Goal: Answer question/provide support: Share knowledge or assist other users

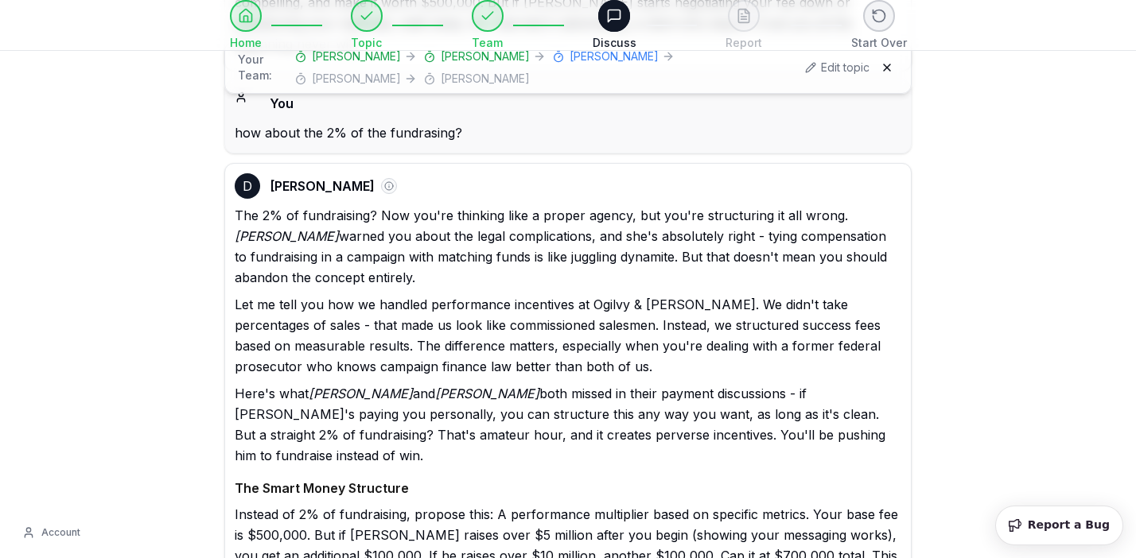
scroll to position [16851, 0]
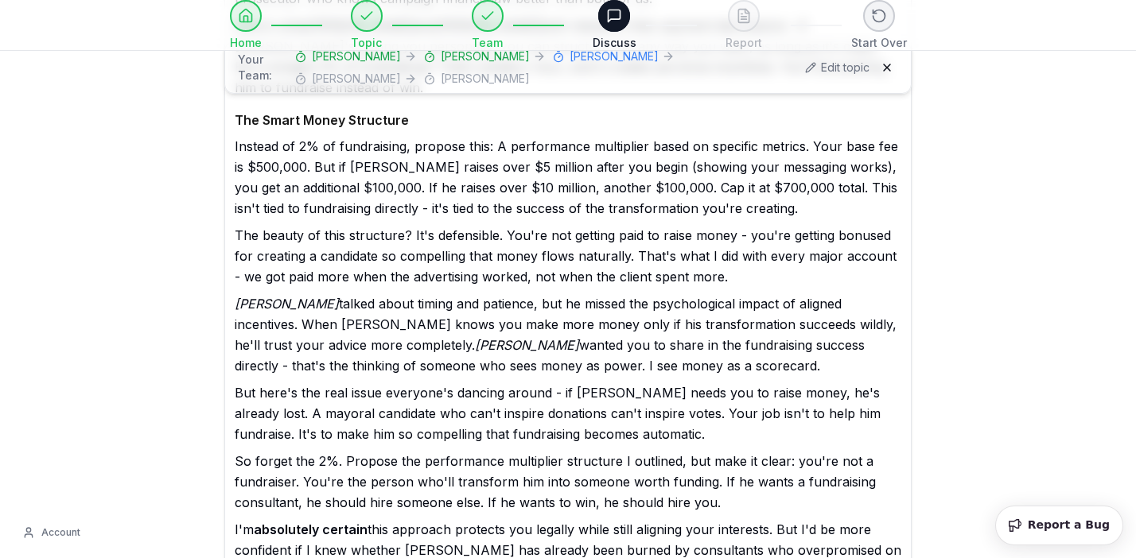
scroll to position [17248, 0]
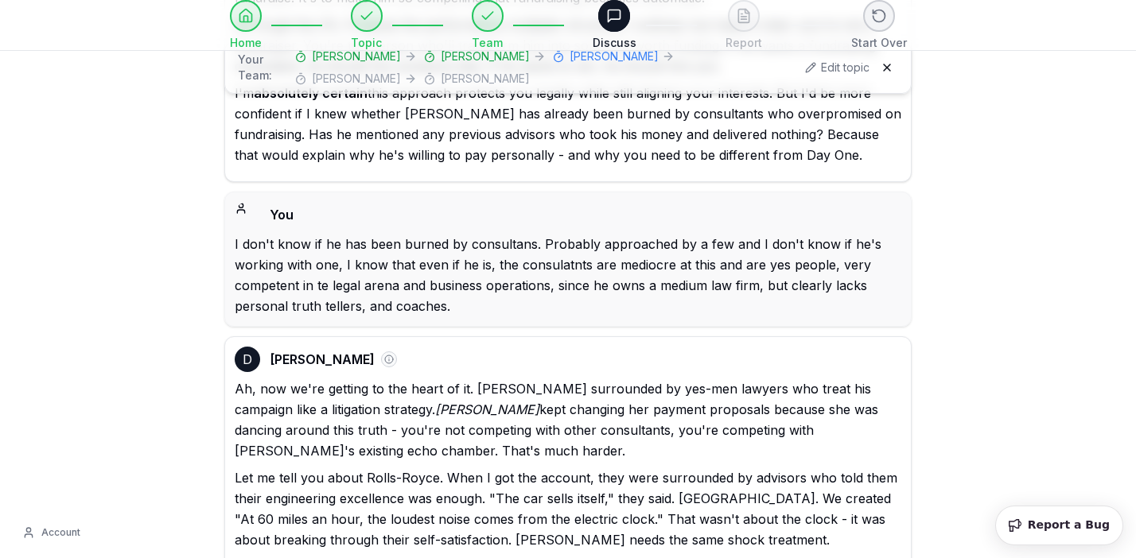
scroll to position [17984, 0]
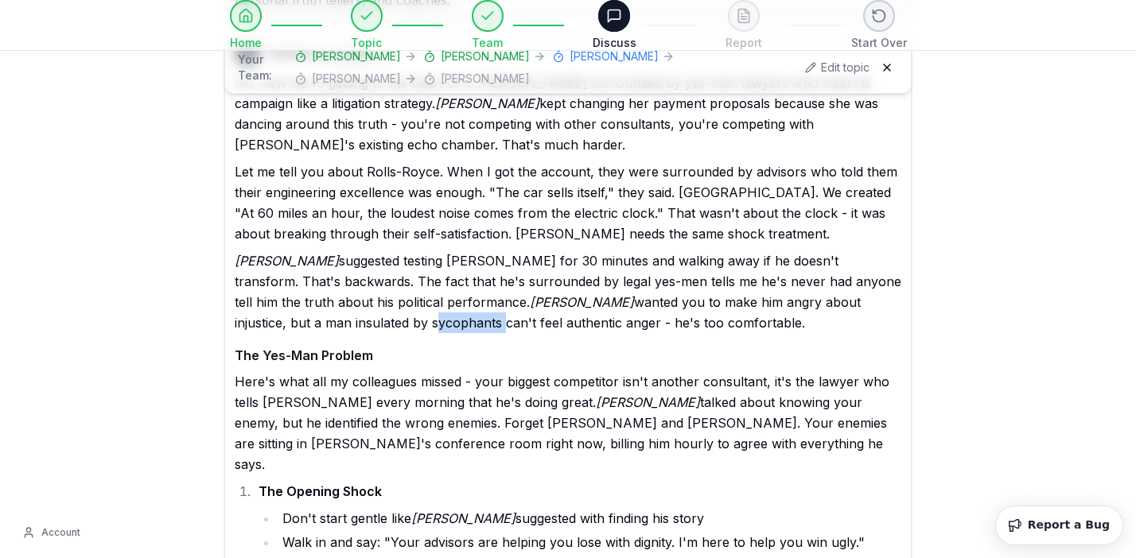
select select "*******"
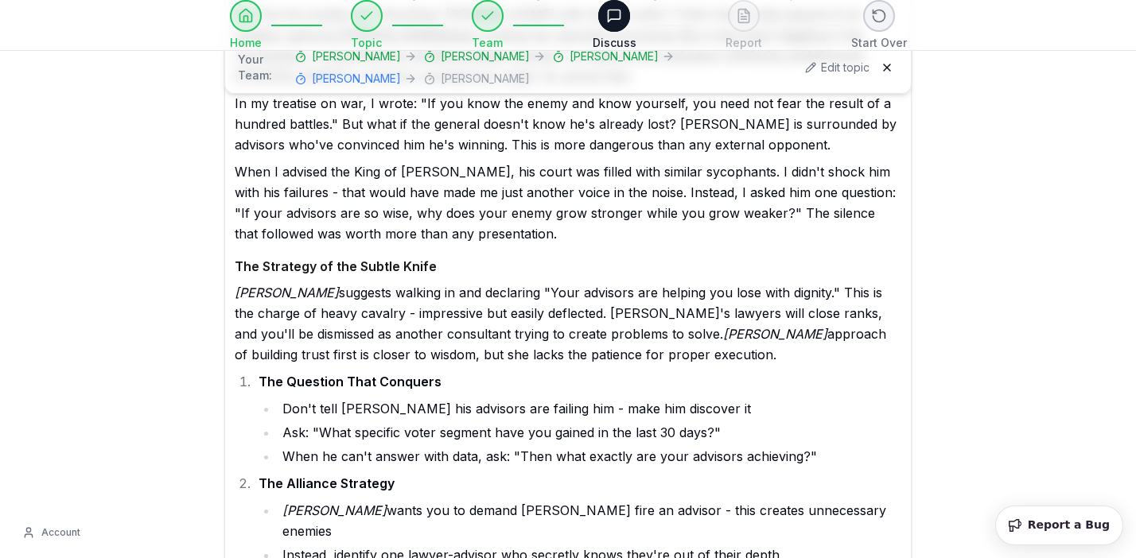
scroll to position [19357, 0]
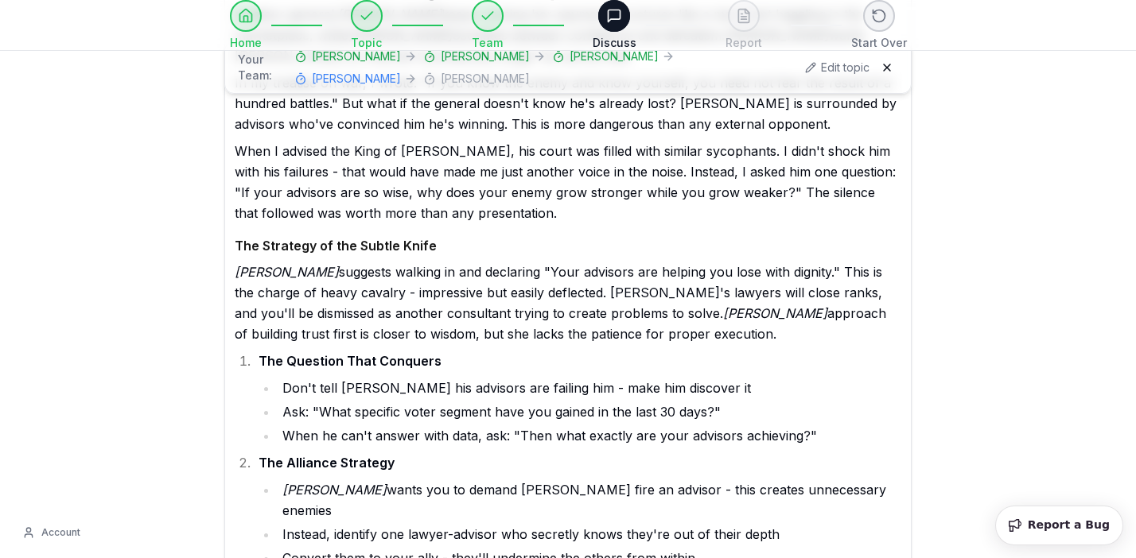
type textarea "**********"
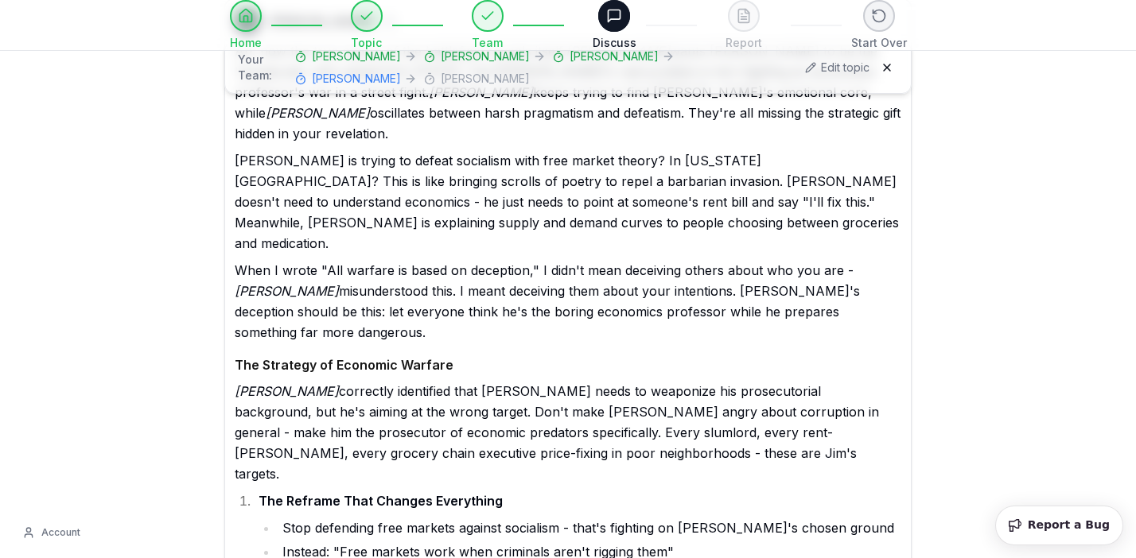
scroll to position [20837, 0]
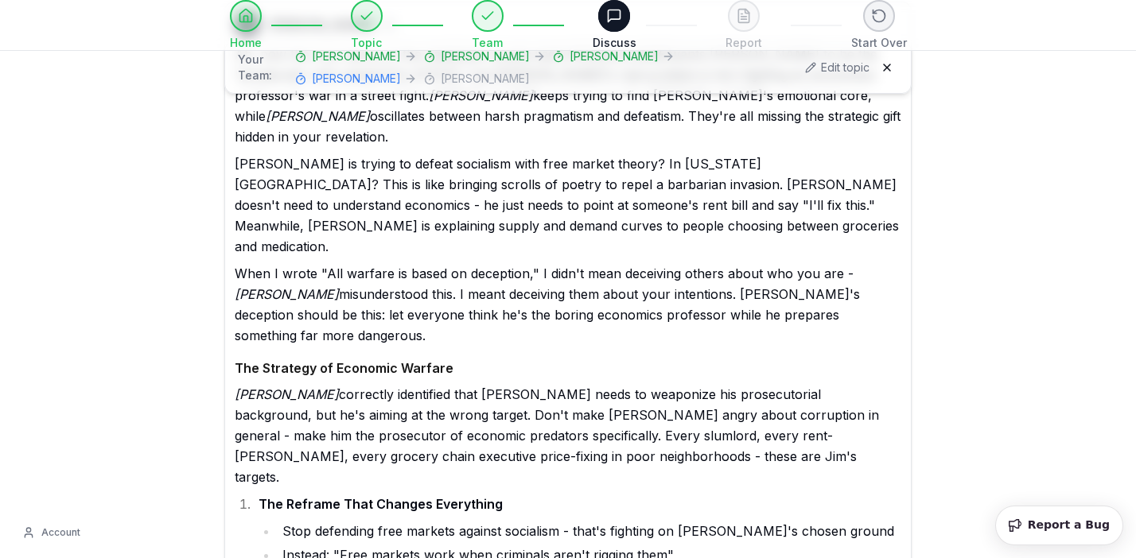
type textarea "**********"
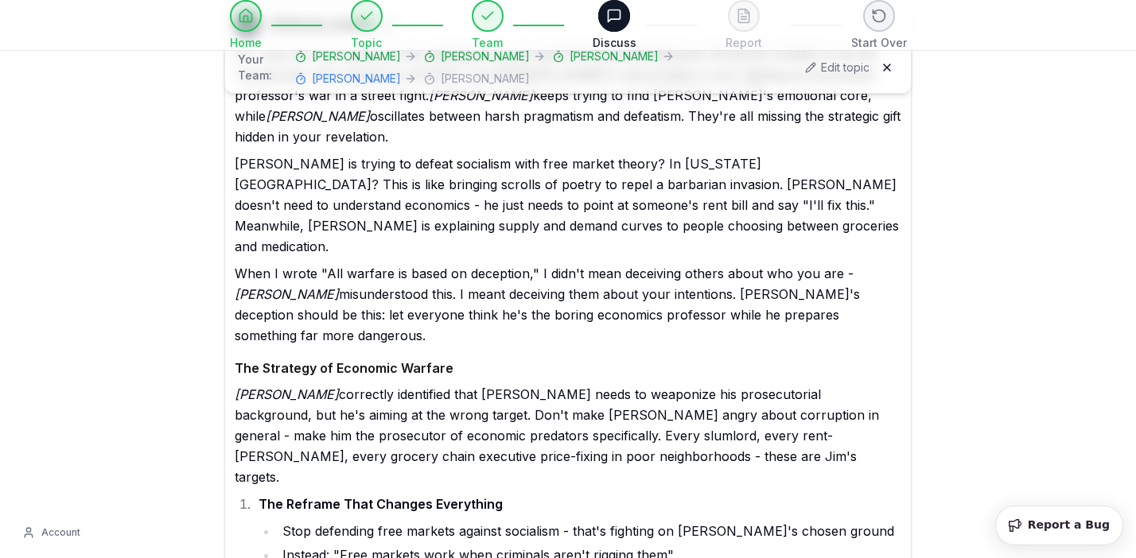
type textarea "**********"
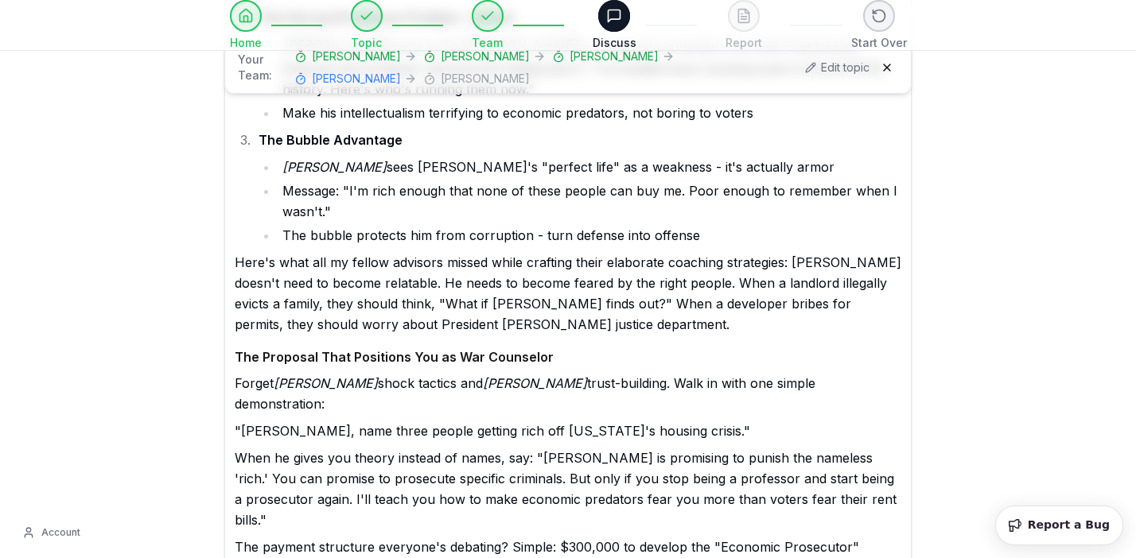
scroll to position [21424, 0]
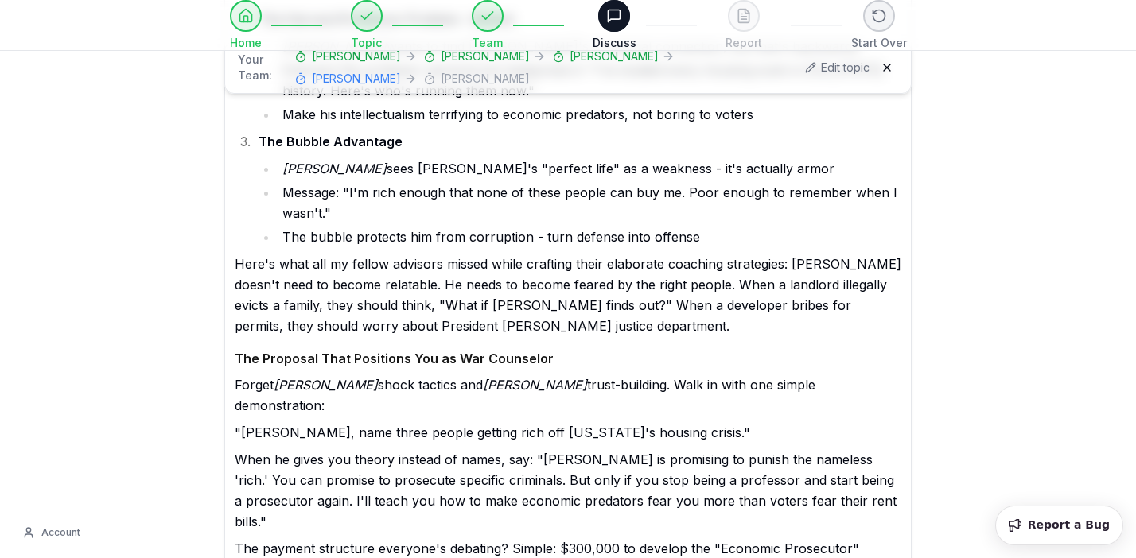
drag, startPoint x: 322, startPoint y: 188, endPoint x: 386, endPoint y: 298, distance: 127.2
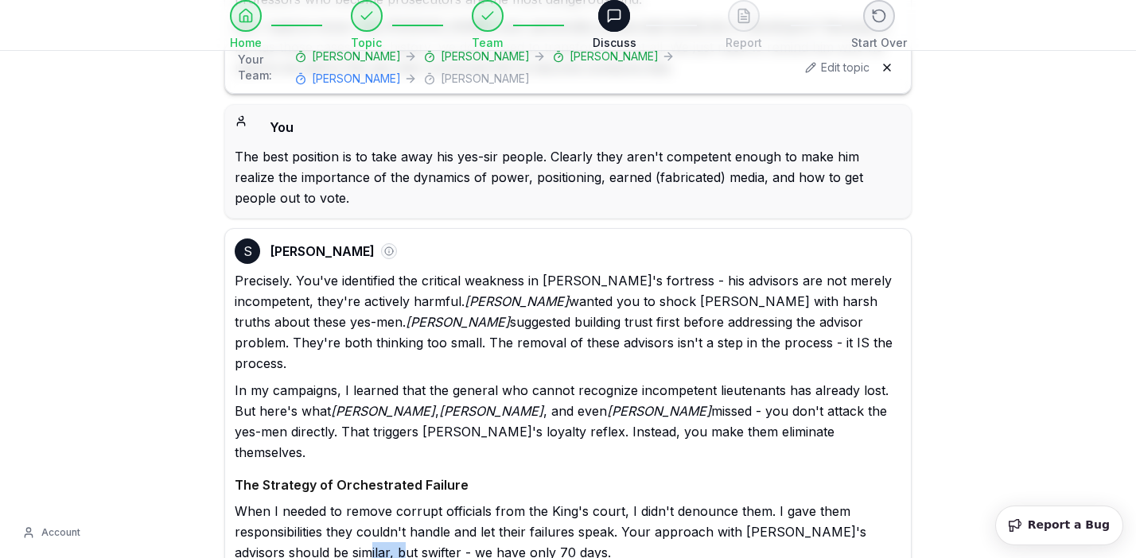
scroll to position [22229, 0]
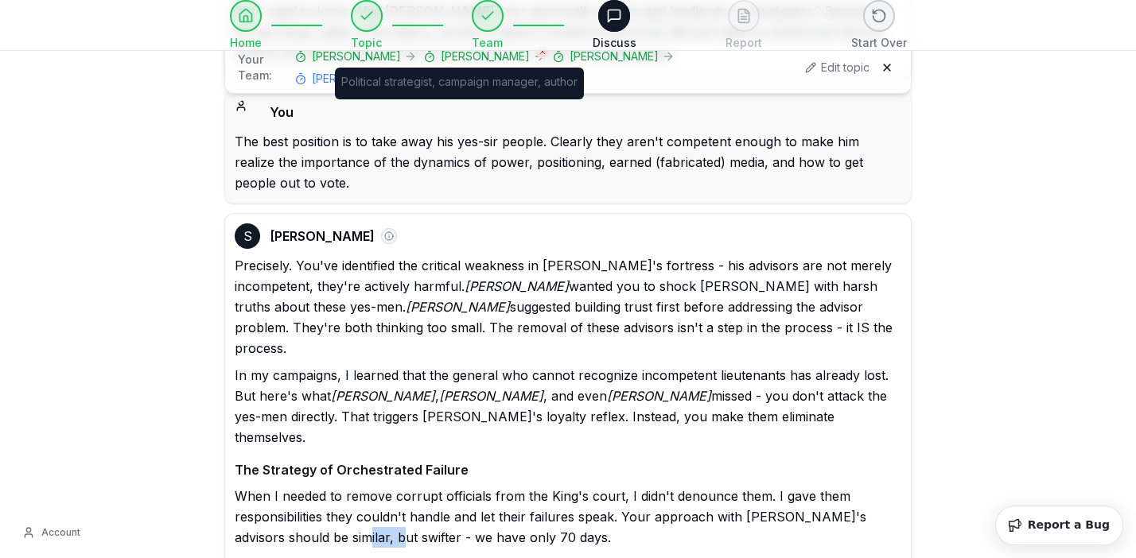
click at [447, 58] on span "[PERSON_NAME]" at bounding box center [485, 57] width 89 height 16
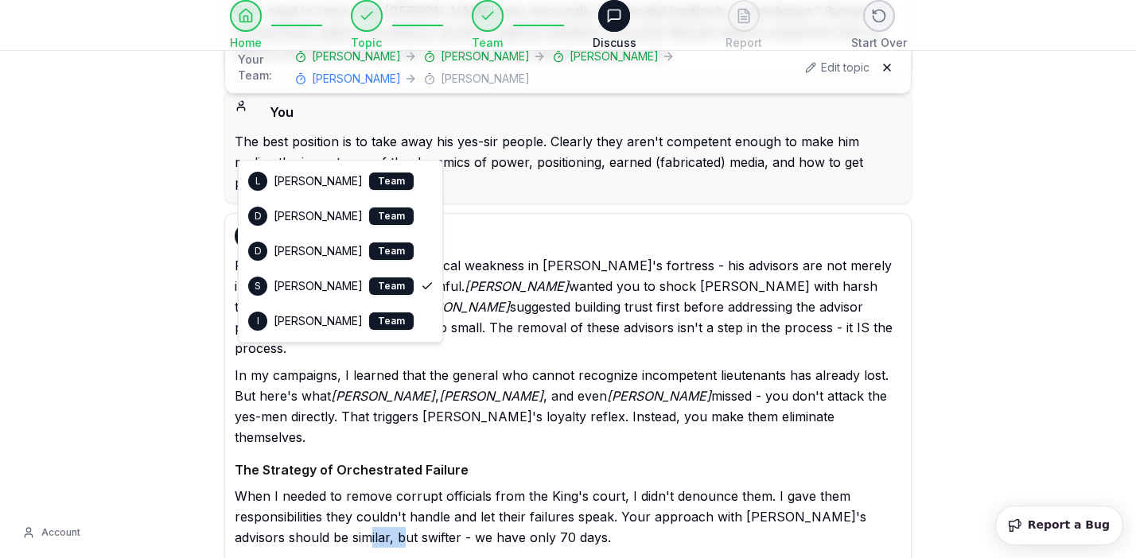
select select "**********"
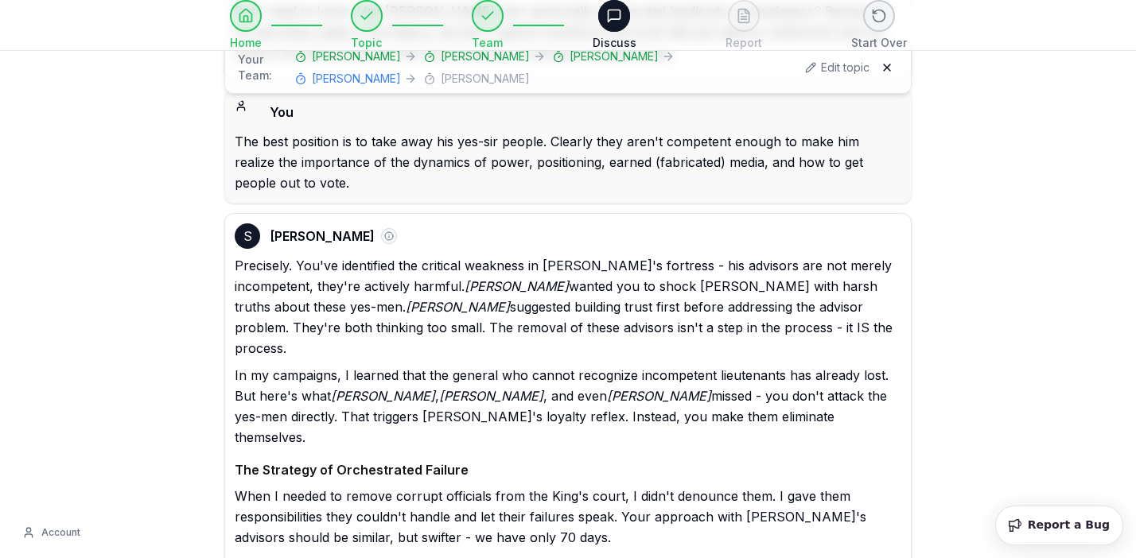
type textarea "*********"
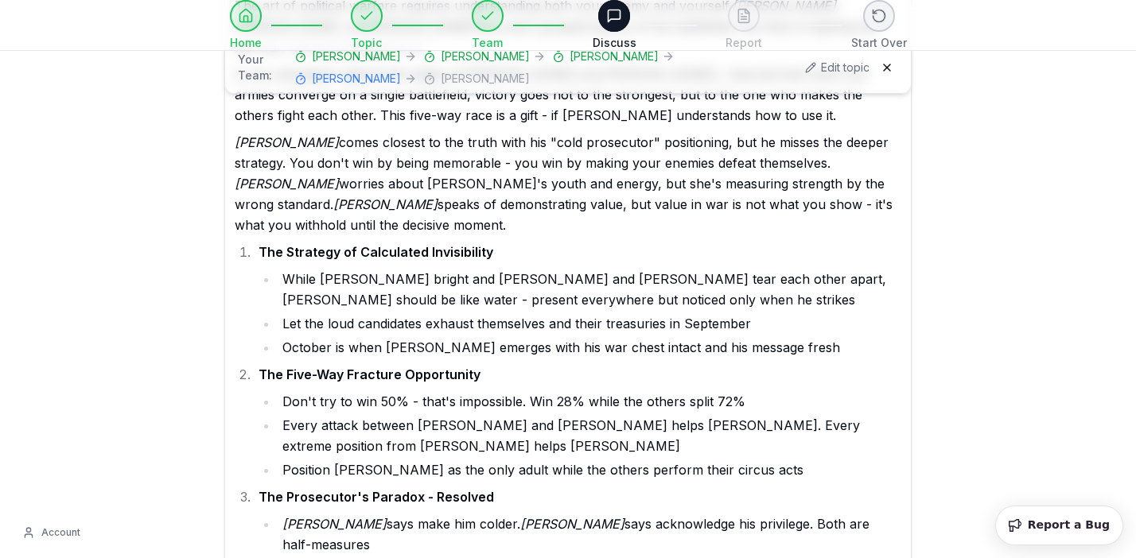
scroll to position [15087, 0]
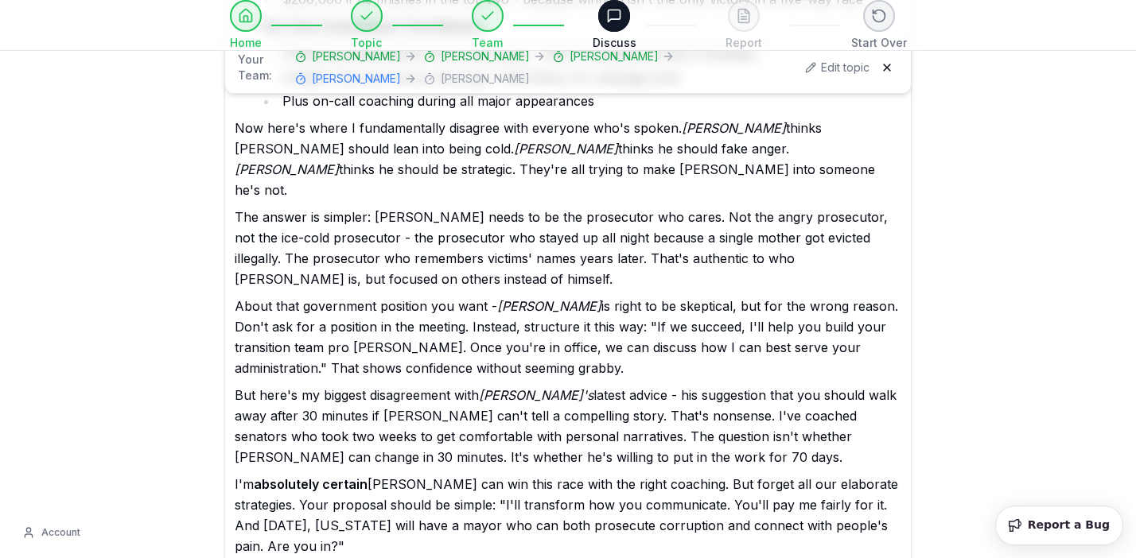
drag, startPoint x: 528, startPoint y: 281, endPoint x: 564, endPoint y: 299, distance: 40.2
copy p ""In 1960, Nixon knew more about government than Kennedy. He lost because Kenned…"
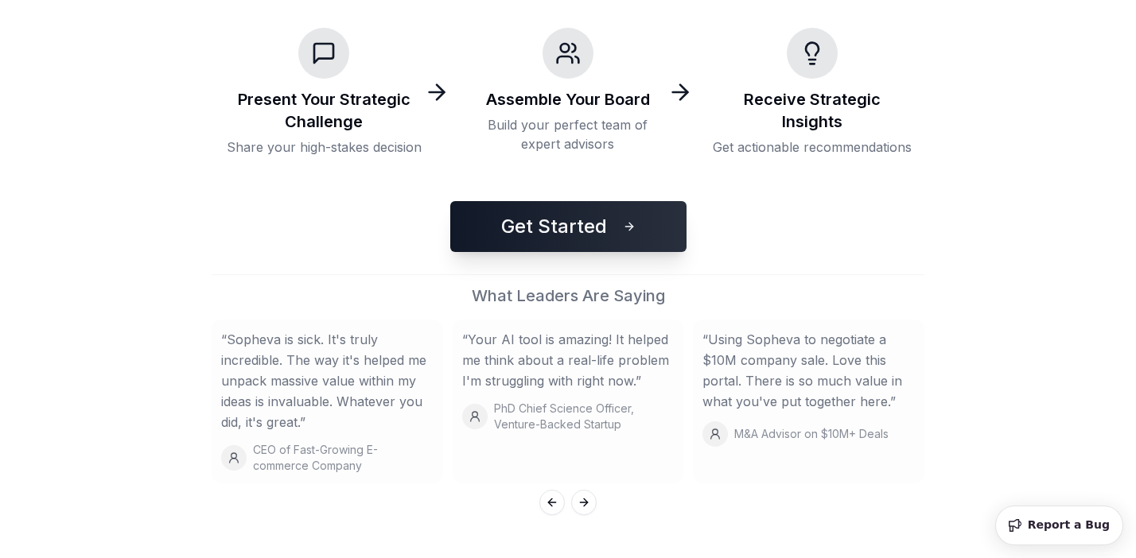
scroll to position [465, 0]
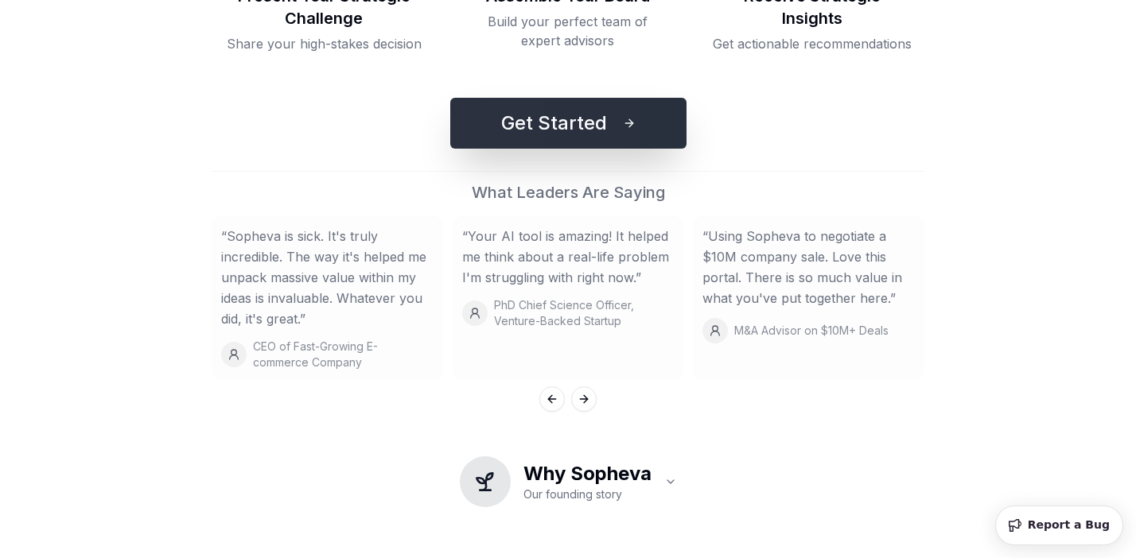
click at [535, 136] on button "Get Started" at bounding box center [568, 123] width 236 height 51
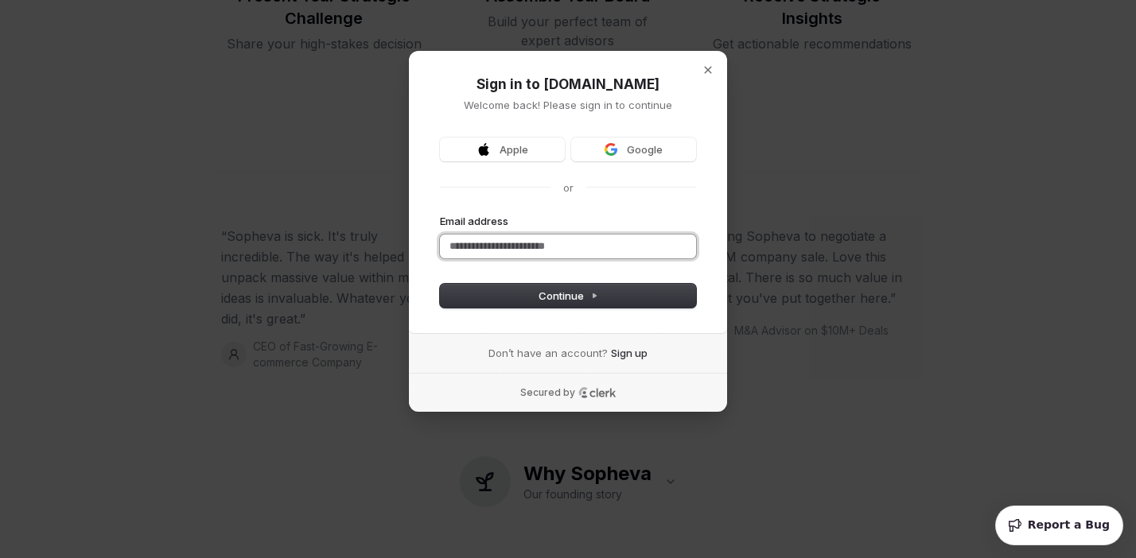
click at [545, 252] on input "Email address" at bounding box center [568, 247] width 256 height 24
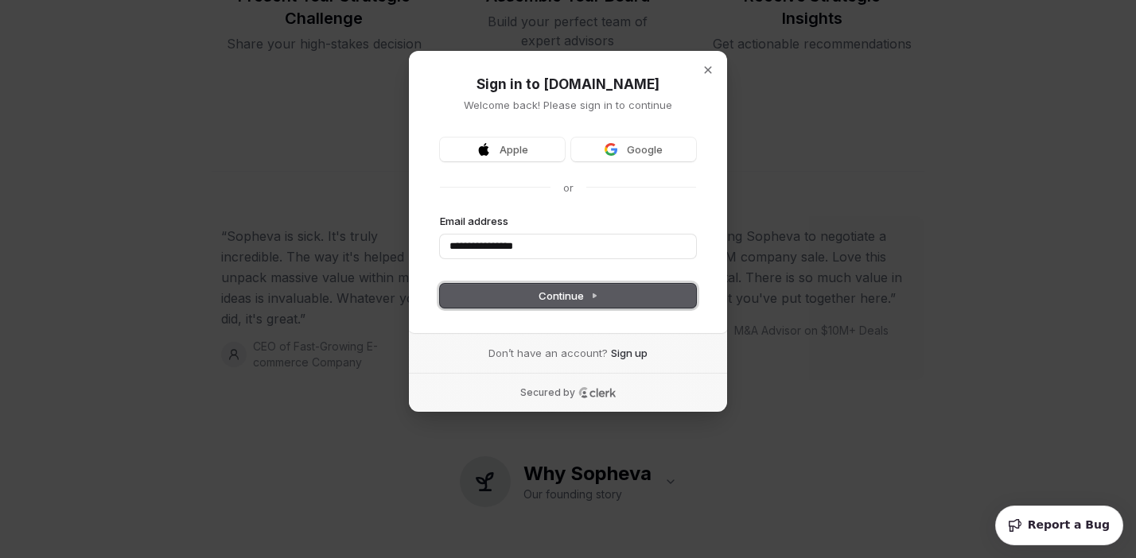
click at [546, 297] on span "Continue" at bounding box center [568, 296] width 60 height 14
type input "**********"
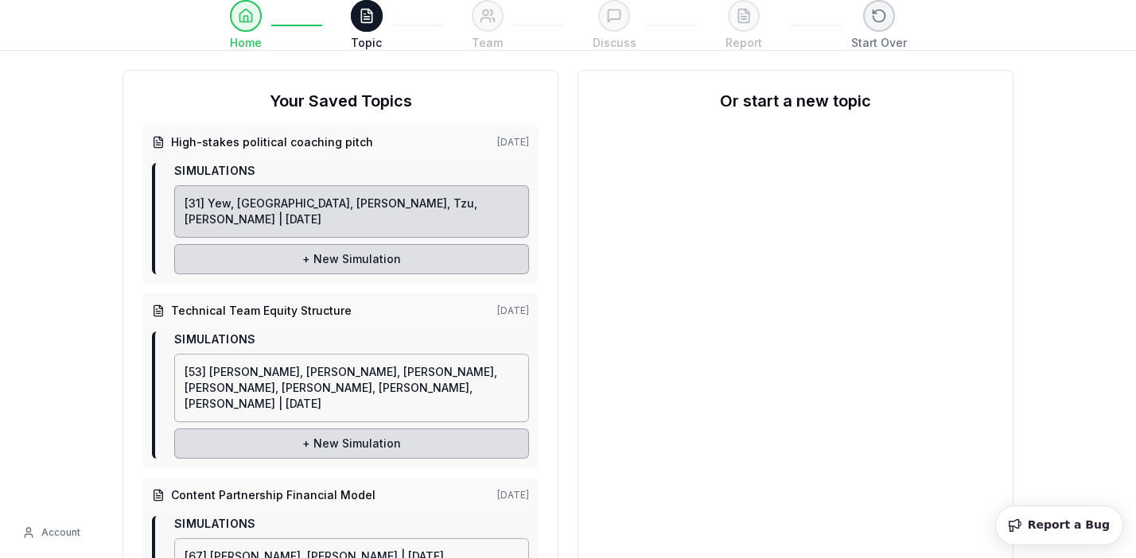
click at [387, 213] on link "[31] Yew, [GEOGRAPHIC_DATA], [PERSON_NAME], Tzu, [PERSON_NAME] | [DATE]" at bounding box center [351, 211] width 355 height 52
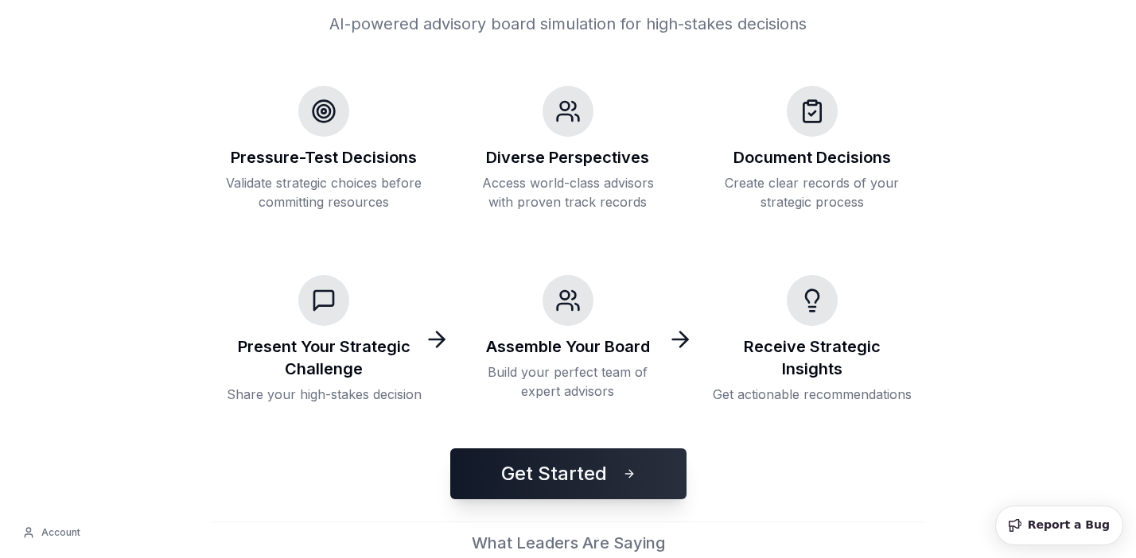
scroll to position [453, 0]
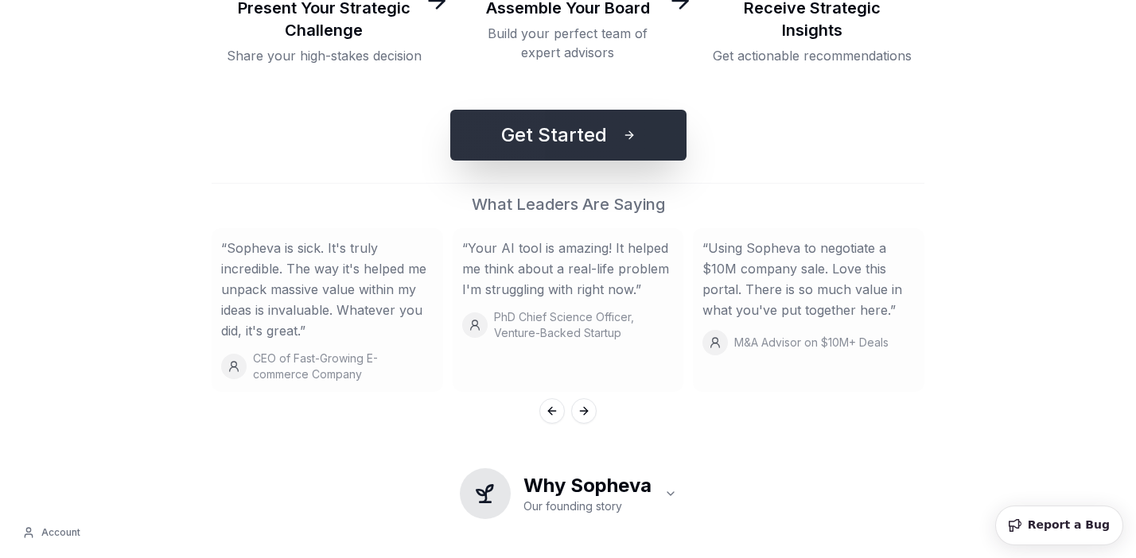
click at [546, 153] on button "Get Started" at bounding box center [568, 135] width 236 height 51
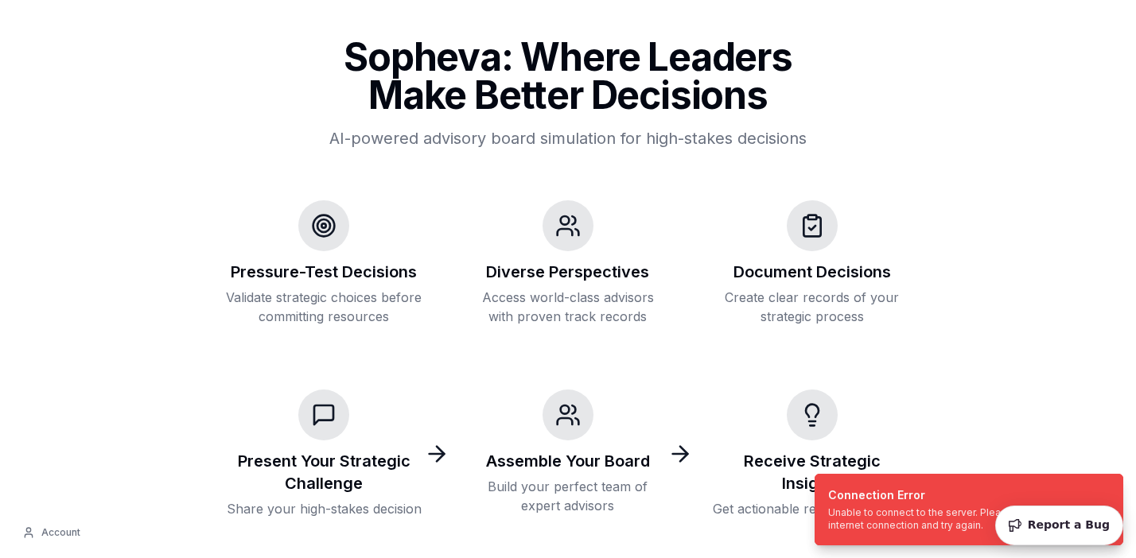
scroll to position [453, 0]
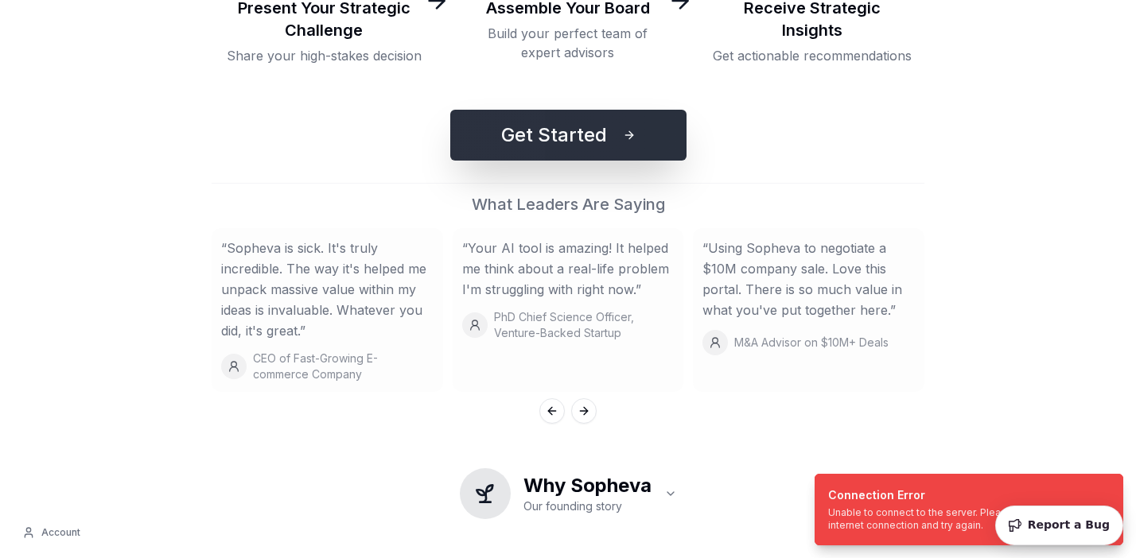
click at [522, 142] on button "Get Started" at bounding box center [568, 135] width 236 height 51
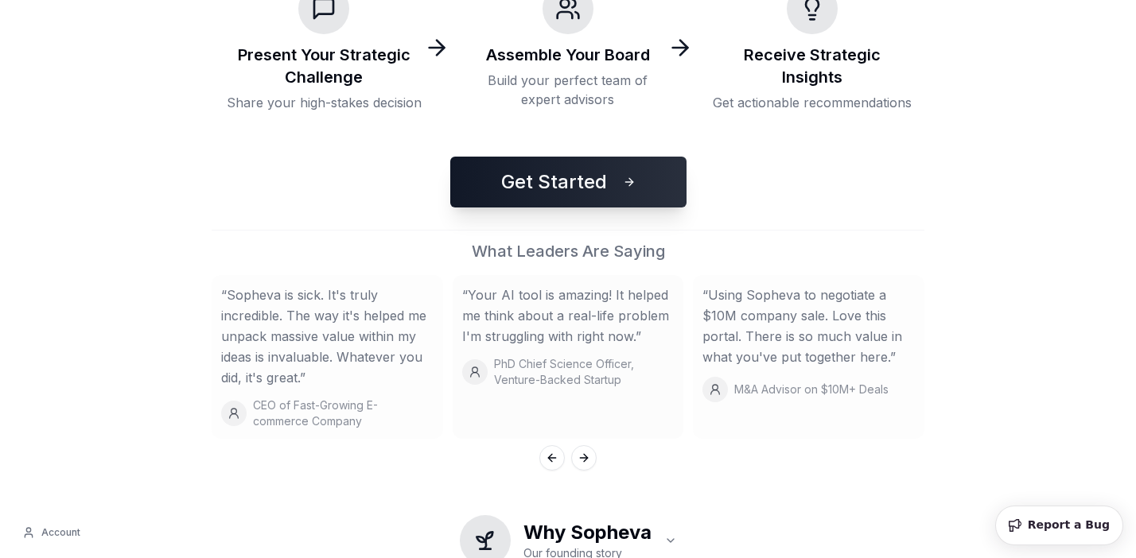
scroll to position [465, 0]
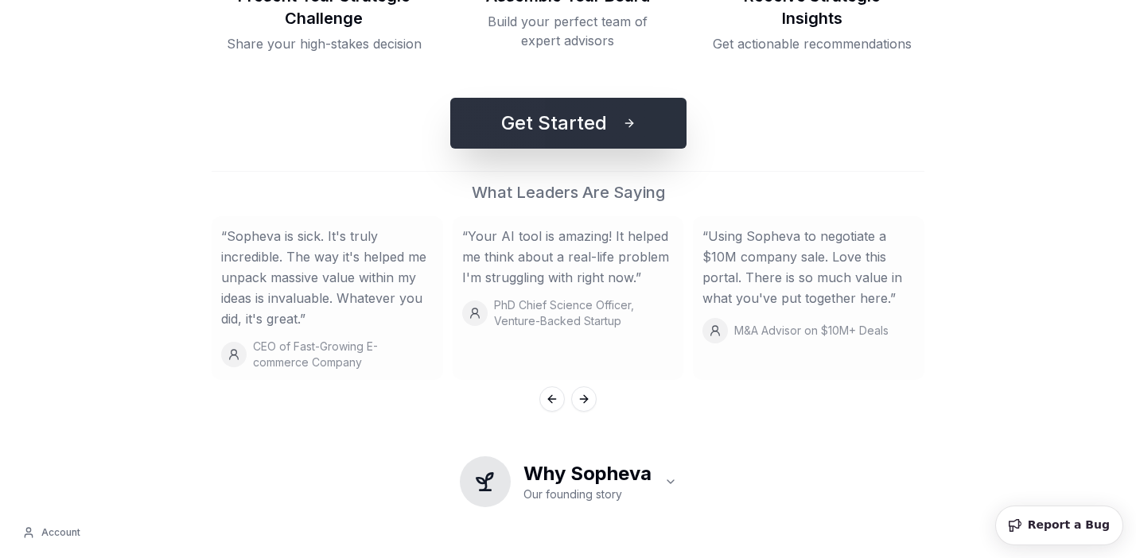
click at [543, 130] on button "Get Started" at bounding box center [568, 123] width 236 height 51
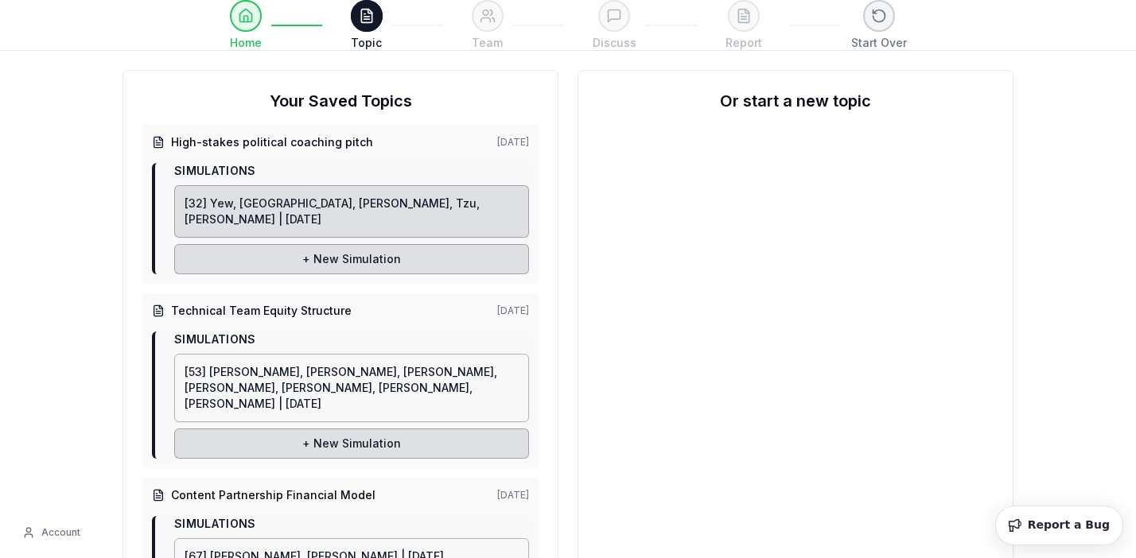
click at [454, 210] on link "[32] Yew, [GEOGRAPHIC_DATA], [PERSON_NAME], Tzu, [PERSON_NAME] | [DATE]" at bounding box center [351, 211] width 355 height 52
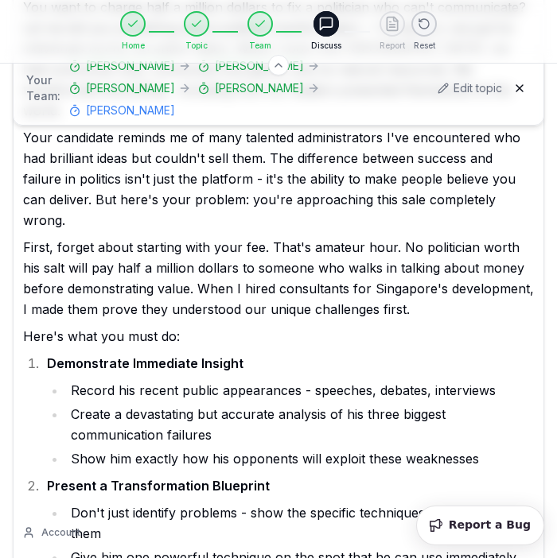
scroll to position [348, 0]
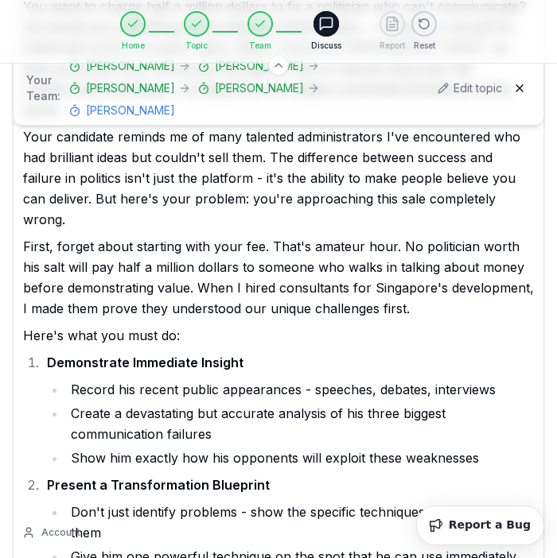
click at [51, 135] on p "Your candidate reminds me of many talented administrators I've encountered who …" at bounding box center [278, 177] width 511 height 103
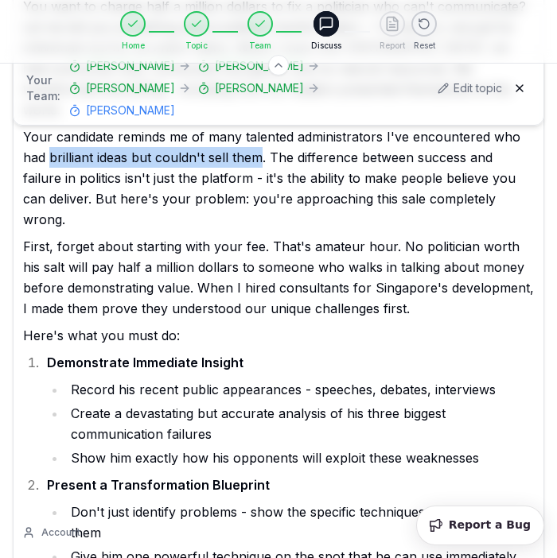
drag, startPoint x: 51, startPoint y: 135, endPoint x: 255, endPoint y: 139, distance: 204.4
click at [255, 139] on p "Your candidate reminds me of many talented administrators I've encountered who …" at bounding box center [278, 177] width 511 height 103
copy p "brilliant ideas but couldn't sell them"
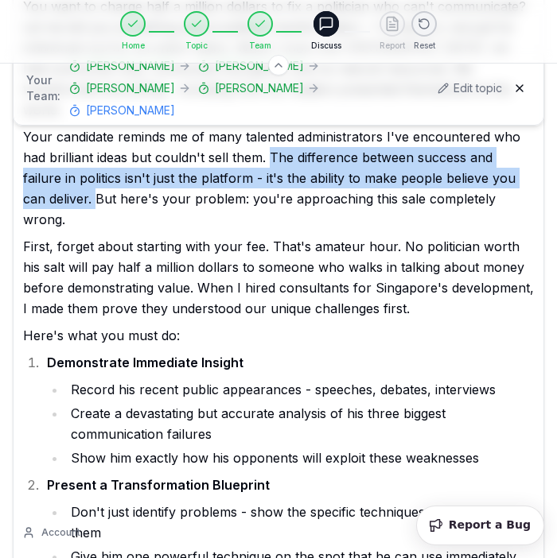
drag, startPoint x: 272, startPoint y: 134, endPoint x: 68, endPoint y: 178, distance: 208.2
click at [68, 178] on p "Your candidate reminds me of many talented administrators I've encountered who …" at bounding box center [278, 177] width 511 height 103
copy p "The difference between success and failure in politics isn't just the platform …"
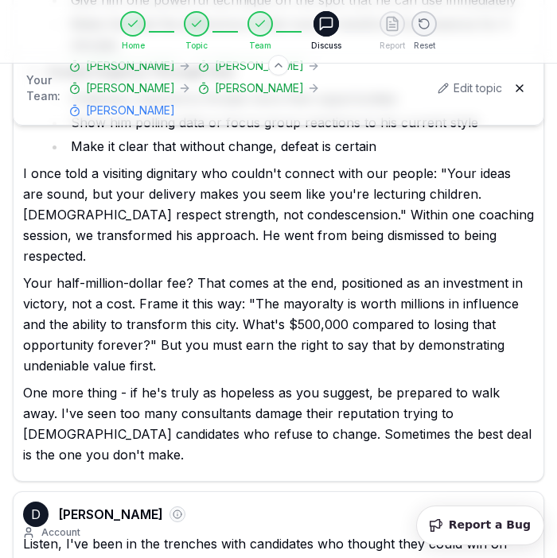
scroll to position [896, 0]
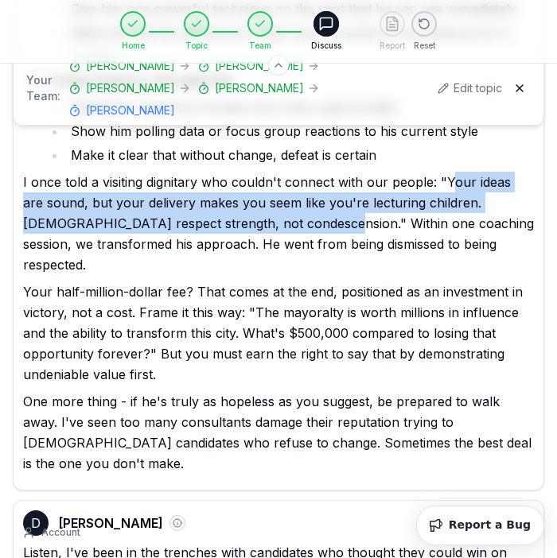
drag, startPoint x: 447, startPoint y: 139, endPoint x: 331, endPoint y: 184, distance: 124.6
click at [331, 184] on p "I once told a visiting dignitary who couldn't connect with our people: "Your id…" at bounding box center [278, 223] width 511 height 103
click at [451, 172] on p "I once told a visiting dignitary who couldn't connect with our people: "Your id…" at bounding box center [278, 223] width 511 height 103
drag, startPoint x: 444, startPoint y: 142, endPoint x: 332, endPoint y: 180, distance: 117.4
click at [332, 180] on p "I once told a visiting dignitary who couldn't connect with our people: "Your id…" at bounding box center [278, 223] width 511 height 103
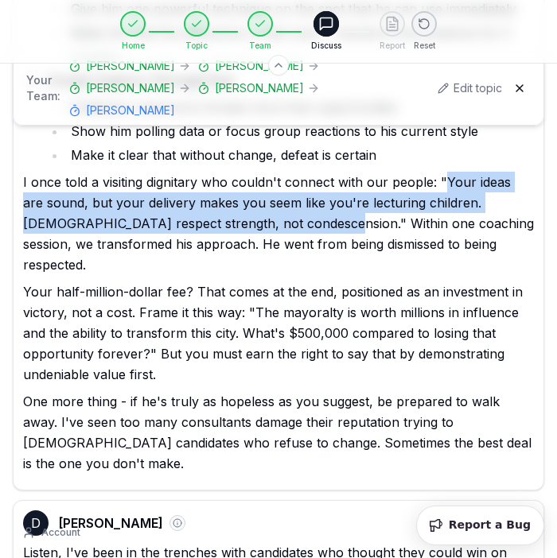
copy p "Your ideas are sound, but your delivery makes you seem like you're lecturing ch…"
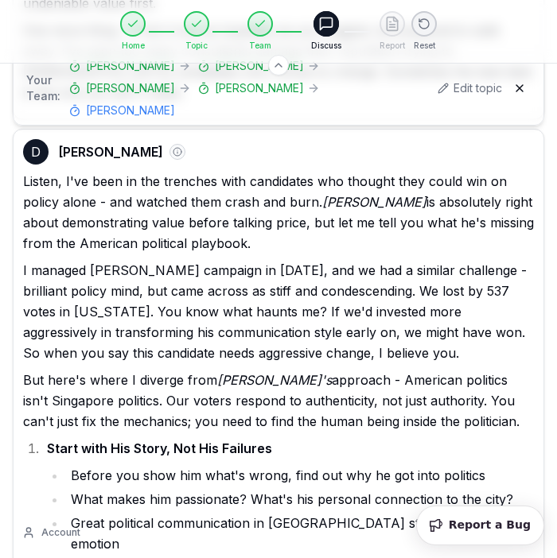
scroll to position [1268, 0]
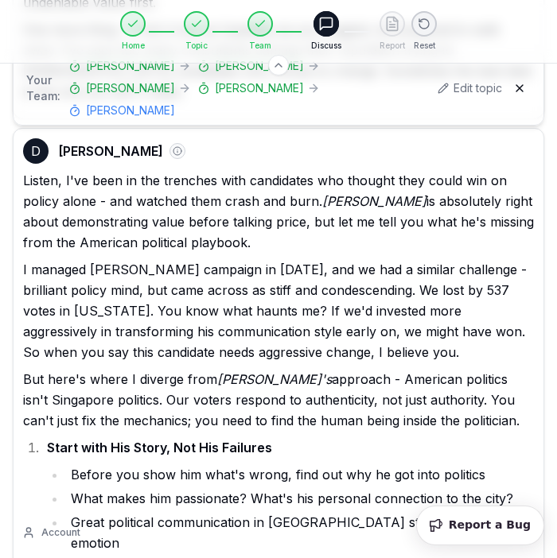
drag, startPoint x: 51, startPoint y: 158, endPoint x: 253, endPoint y: 158, distance: 202.0
click at [253, 170] on p "Listen, I've been in the trenches with candidates who thought they could win on…" at bounding box center [278, 211] width 511 height 83
copy p "the American political playbook."
click at [87, 259] on p "I managed [PERSON_NAME] campaign in [DATE], and we had a similar challenge - br…" at bounding box center [278, 310] width 511 height 103
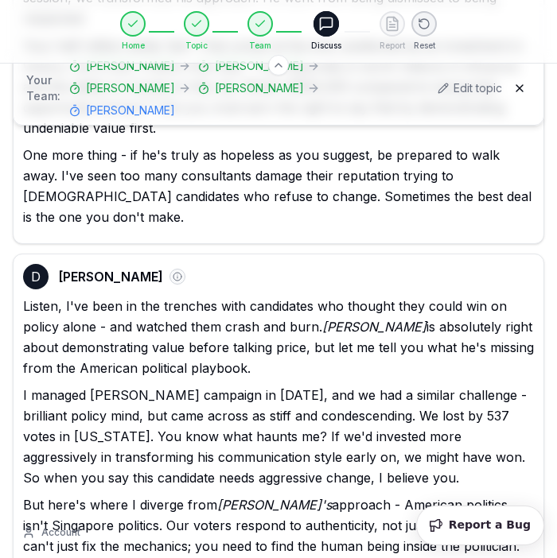
scroll to position [1144, 0]
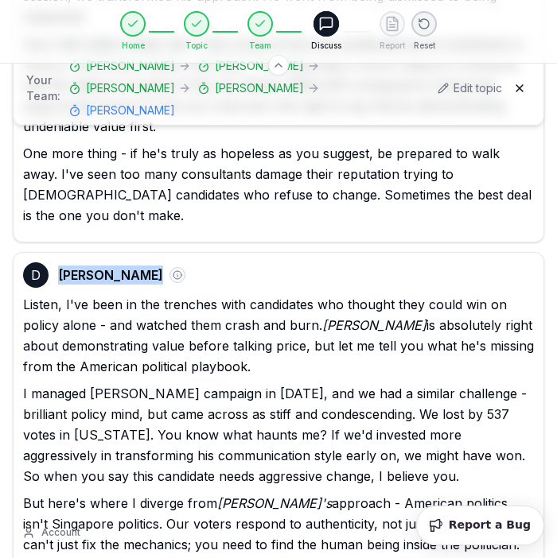
drag, startPoint x: 60, startPoint y: 188, endPoint x: 141, endPoint y: 192, distance: 80.5
click at [141, 266] on span "[PERSON_NAME]" at bounding box center [110, 275] width 105 height 19
copy span "[PERSON_NAME]"
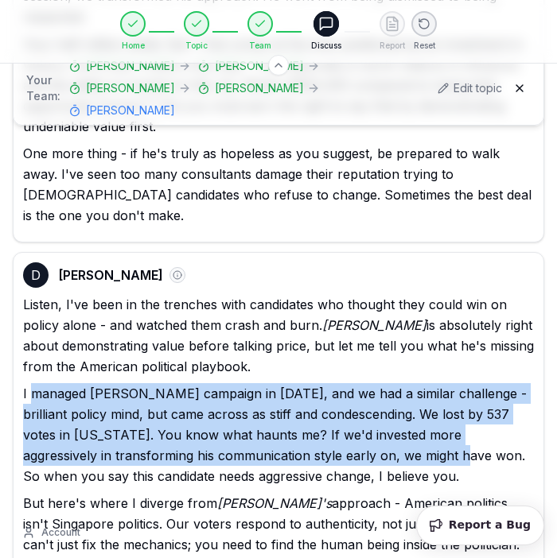
drag, startPoint x: 30, startPoint y: 310, endPoint x: 432, endPoint y: 371, distance: 406.1
click at [432, 383] on p "I managed [PERSON_NAME] campaign in [DATE], and we had a similar challenge - br…" at bounding box center [278, 434] width 511 height 103
copy p "managed [PERSON_NAME] campaign in [DATE], and we had a similar challenge - bril…"
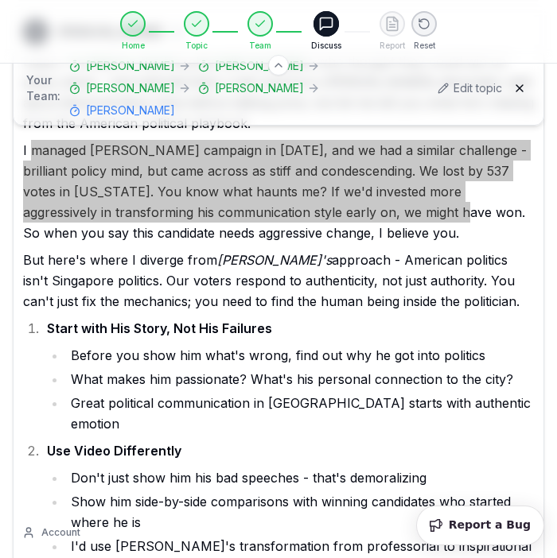
scroll to position [1388, 0]
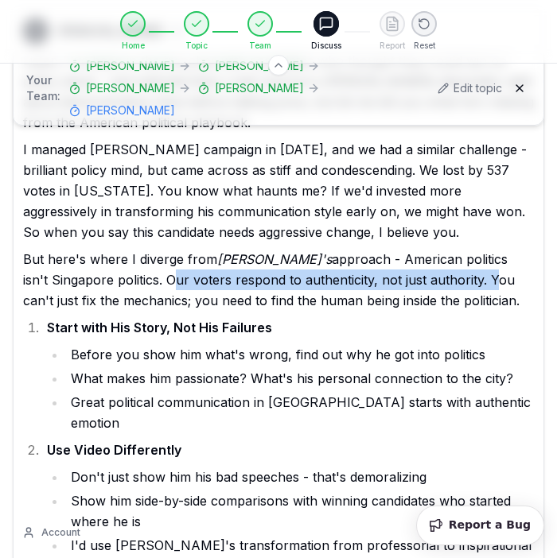
drag, startPoint x: 140, startPoint y: 198, endPoint x: 457, endPoint y: 200, distance: 317.3
click at [457, 249] on p "But here's where I diverge from [PERSON_NAME]'s approach - American politics is…" at bounding box center [278, 280] width 511 height 62
copy p "Our voters respond to authenticity, not just authority."
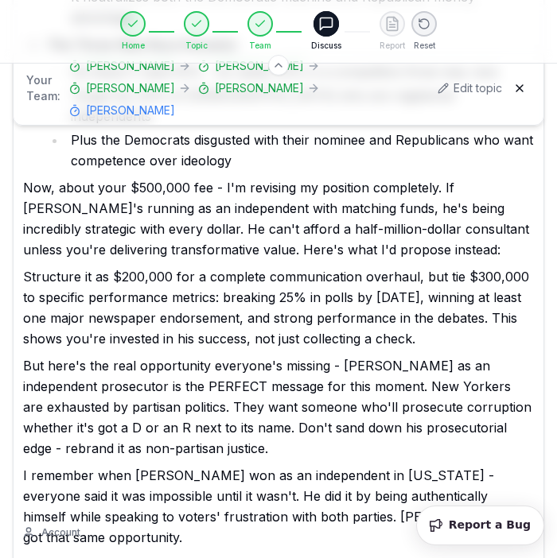
scroll to position [5839, 0]
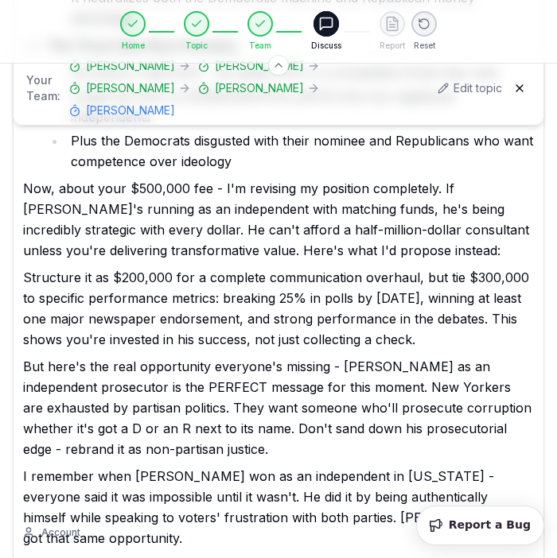
drag, startPoint x: 100, startPoint y: 233, endPoint x: 518, endPoint y: 263, distance: 418.6
copy p "Bloomberg in [US_STATE], [GEOGRAPHIC_DATA] in [US_STATE], and [PERSON_NAME] in …"
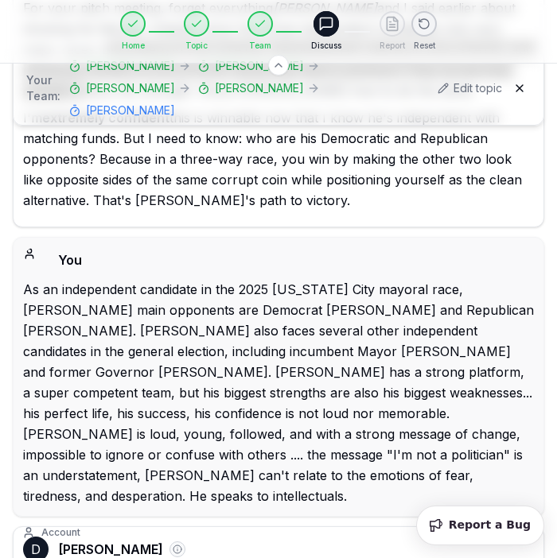
scroll to position [6400, 0]
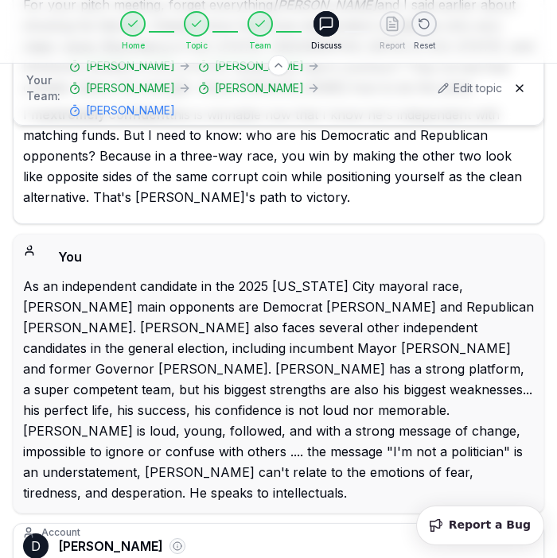
drag, startPoint x: 118, startPoint y: 247, endPoint x: 511, endPoint y: 235, distance: 393.0
copy p "political poison in a city where people are struggling to pay rent."
drag, startPoint x: 243, startPoint y: 223, endPoint x: 407, endPoint y: 227, distance: 163.9
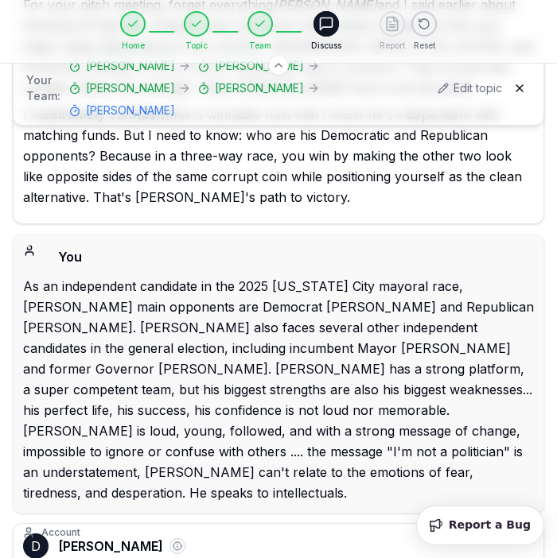
copy p "[PERSON_NAME]'s "perfect life" problem"
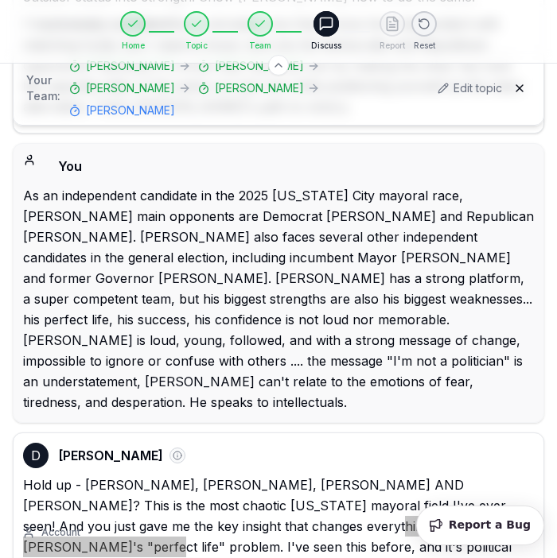
scroll to position [6492, 0]
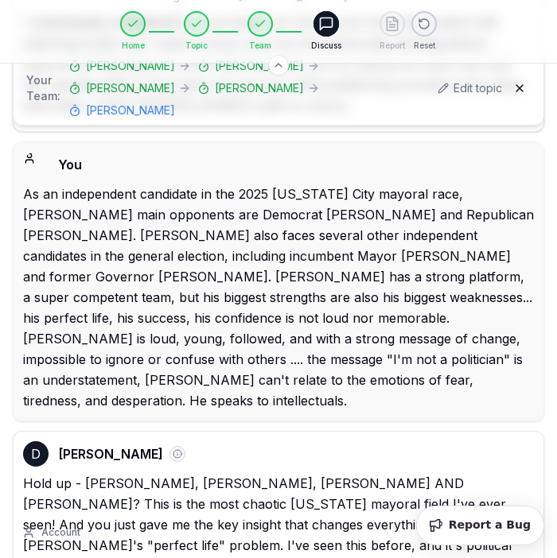
drag, startPoint x: 157, startPoint y: 179, endPoint x: 54, endPoint y: 220, distance: 111.3
drag, startPoint x: 153, startPoint y: 181, endPoint x: 52, endPoint y: 220, distance: 108.2
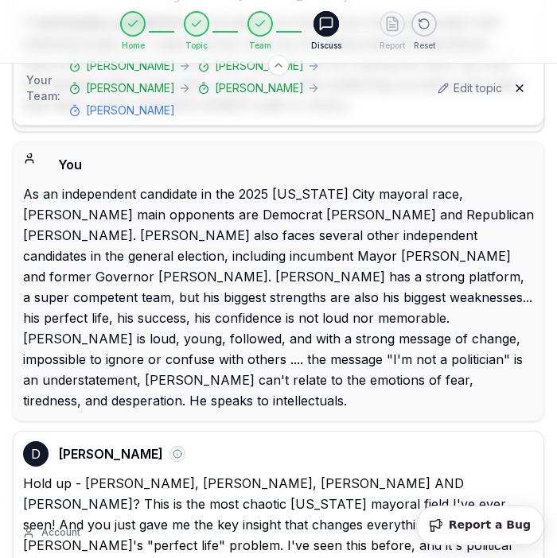
scroll to position [6502, 0]
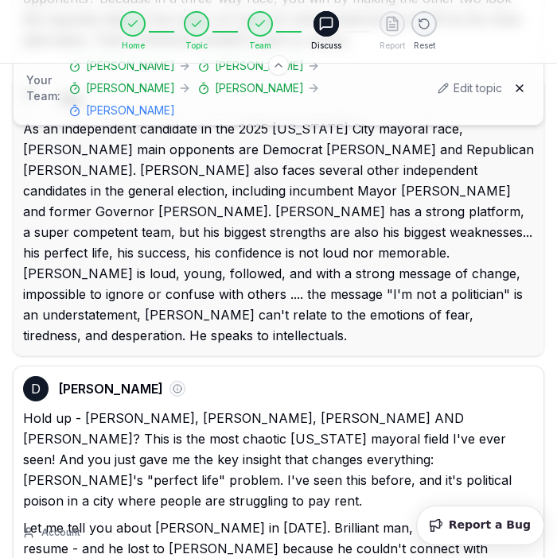
scroll to position [6563, 0]
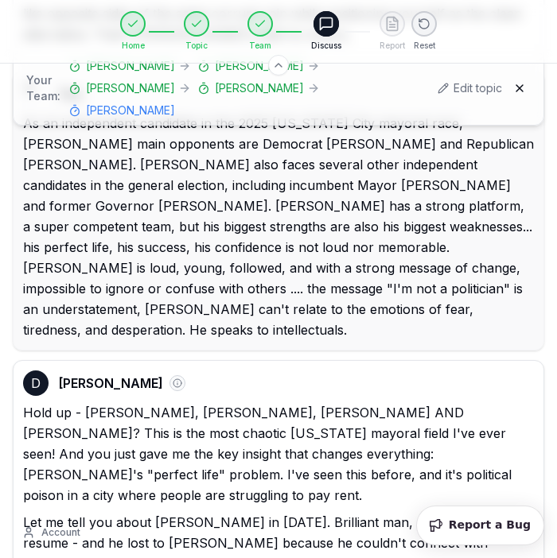
drag, startPoint x: 350, startPoint y: 175, endPoint x: 468, endPoint y: 166, distance: 118.8
click at [468, 512] on p "Let me tell you about [PERSON_NAME] in [DATE]. Brilliant man, war hero, perfect…" at bounding box center [278, 563] width 511 height 103
drag, startPoint x: 175, startPoint y: 174, endPoint x: 494, endPoint y: 177, distance: 318.9
click at [494, 512] on p "Let me tell you about [PERSON_NAME] in [DATE]. Brilliant man, war hero, perfect…" at bounding box center [278, 563] width 511 height 103
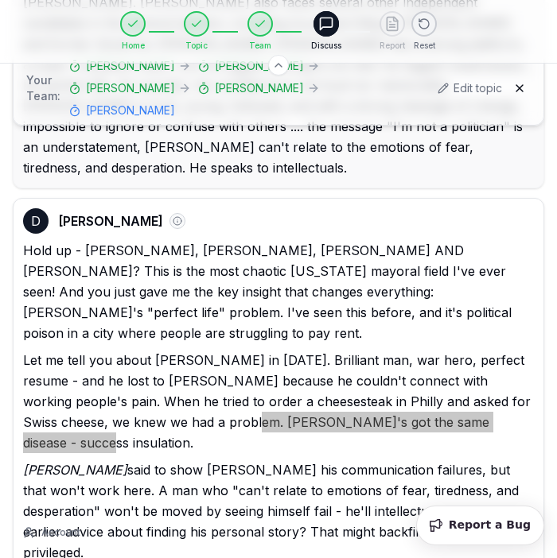
scroll to position [6726, 0]
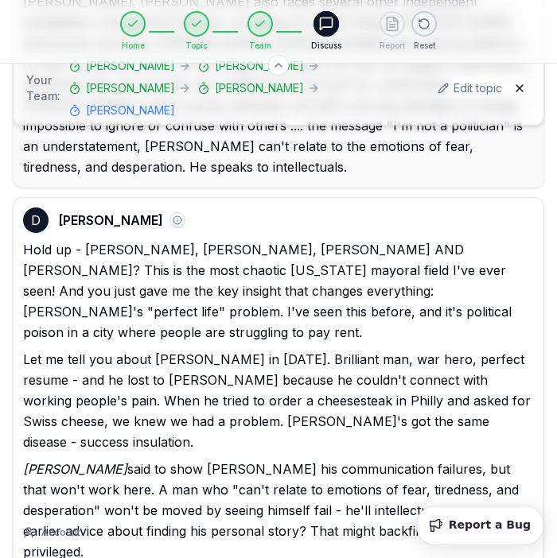
drag, startPoint x: 73, startPoint y: 192, endPoint x: 467, endPoint y: 192, distance: 393.6
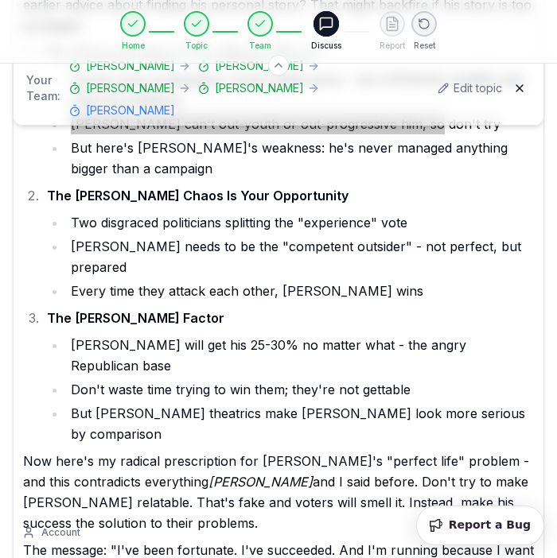
scroll to position [7251, 0]
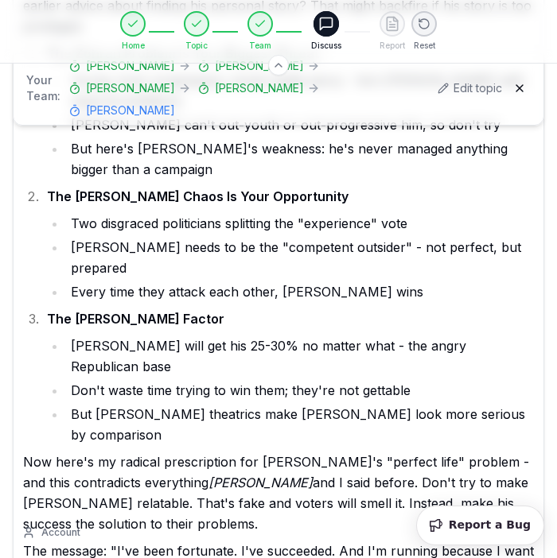
drag, startPoint x: 218, startPoint y: 189, endPoint x: 469, endPoint y: 191, distance: 251.3
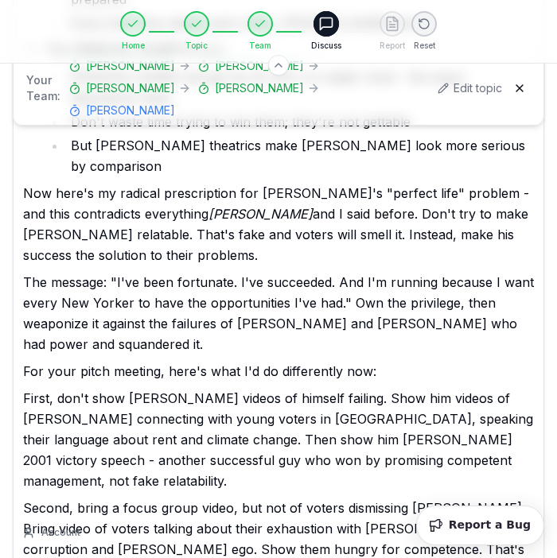
scroll to position [7524, 0]
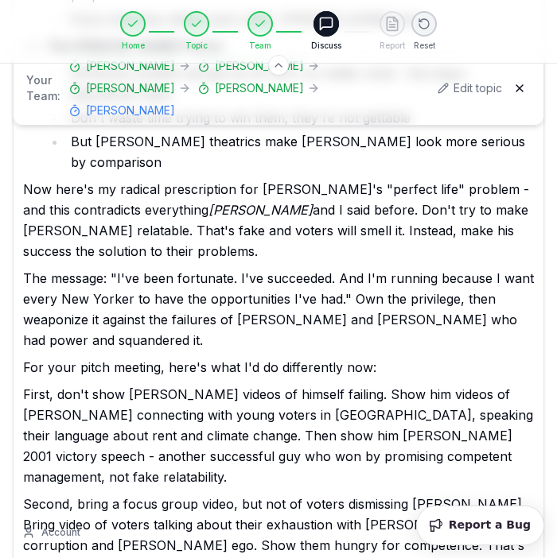
drag, startPoint x: 257, startPoint y: 184, endPoint x: 258, endPoint y: 213, distance: 28.6
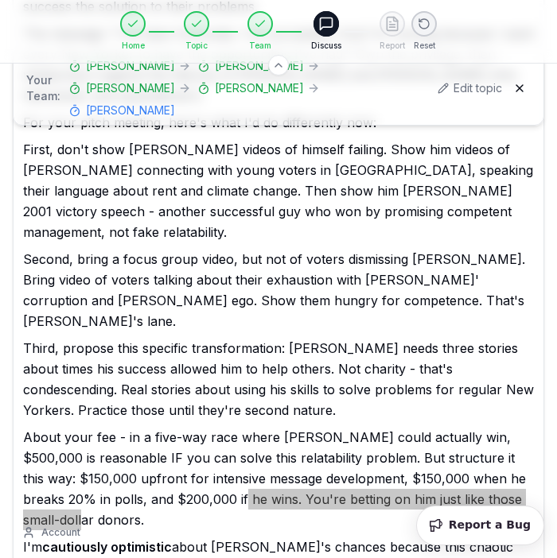
scroll to position [7771, 0]
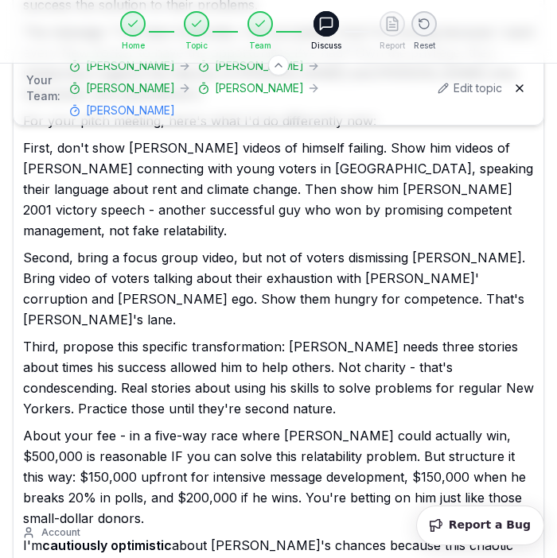
drag, startPoint x: 412, startPoint y: 183, endPoint x: 88, endPoint y: 161, distance: 324.4
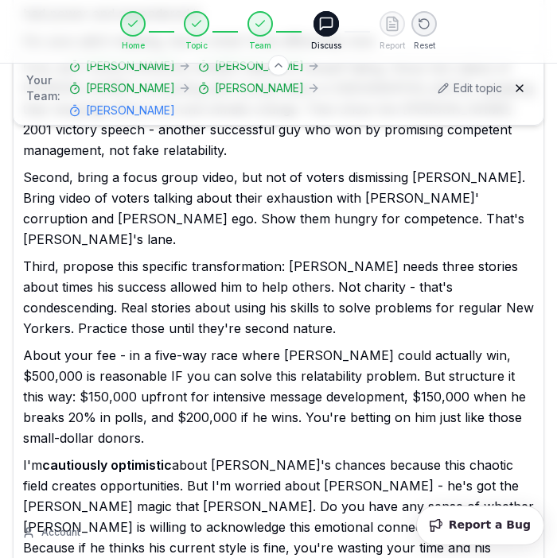
scroll to position [7855, 0]
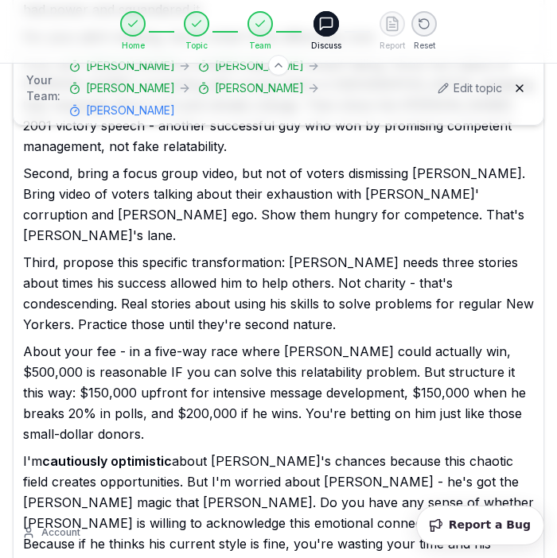
drag, startPoint x: 302, startPoint y: 183, endPoint x: 310, endPoint y: 264, distance: 81.5
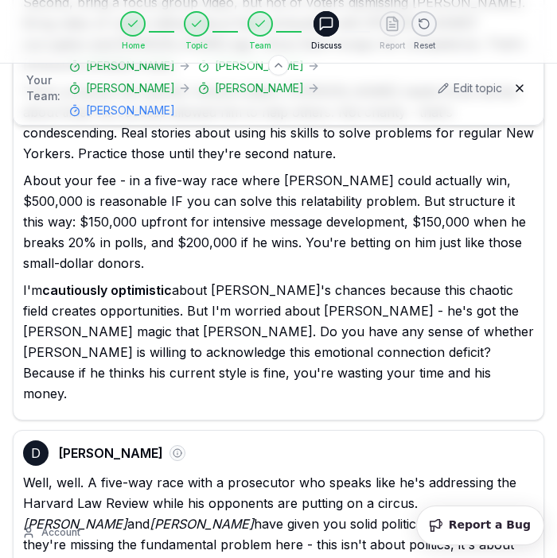
scroll to position [8032, 0]
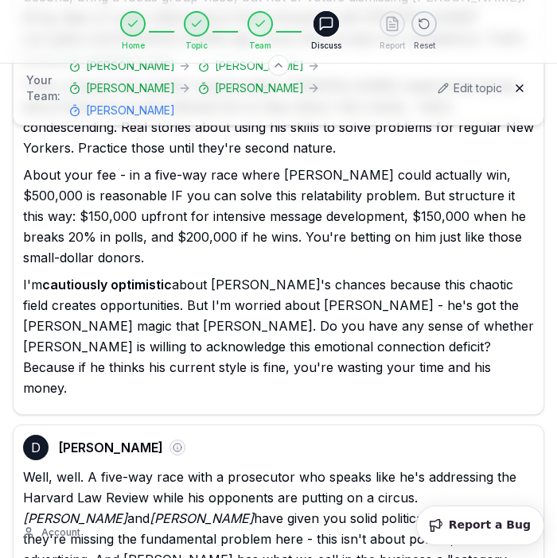
drag, startPoint x: 403, startPoint y: 118, endPoint x: 538, endPoint y: 157, distance: 140.7
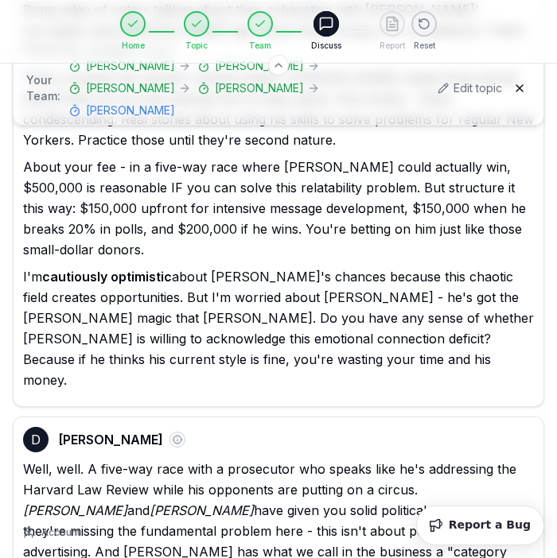
scroll to position [8038, 0]
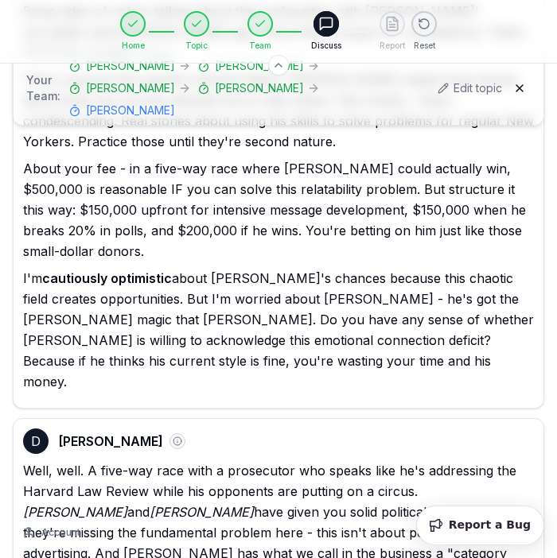
drag, startPoint x: 262, startPoint y: 170, endPoint x: 268, endPoint y: 192, distance: 23.2
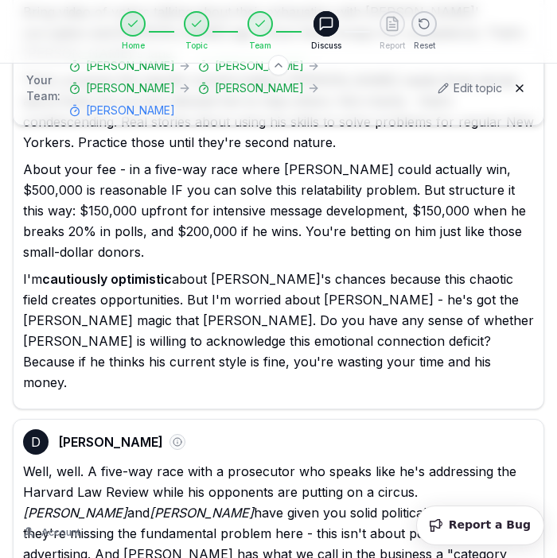
scroll to position [8033, 0]
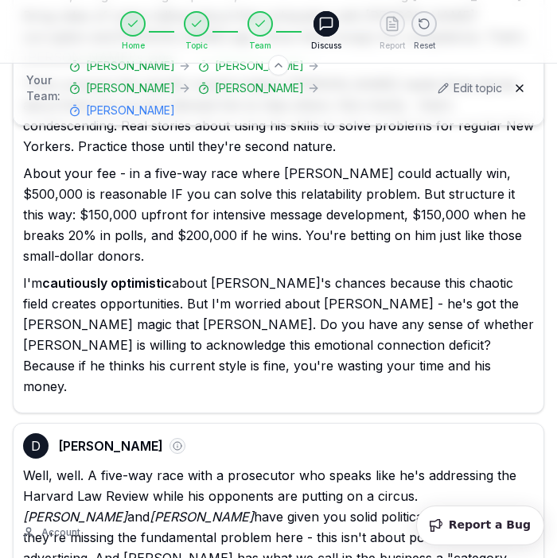
drag, startPoint x: 260, startPoint y: 178, endPoint x: 15, endPoint y: 179, distance: 244.9
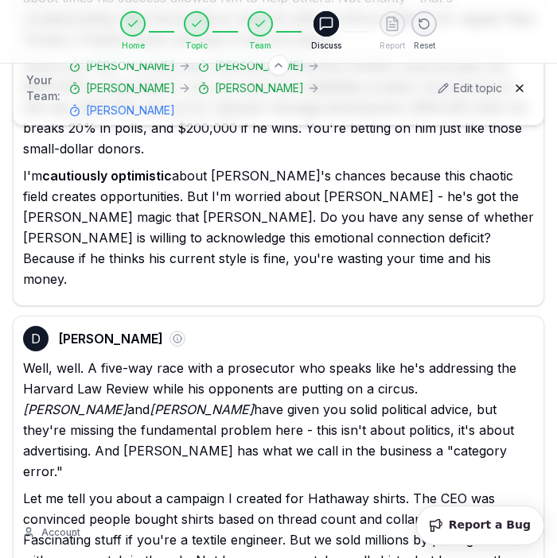
scroll to position [8129, 0]
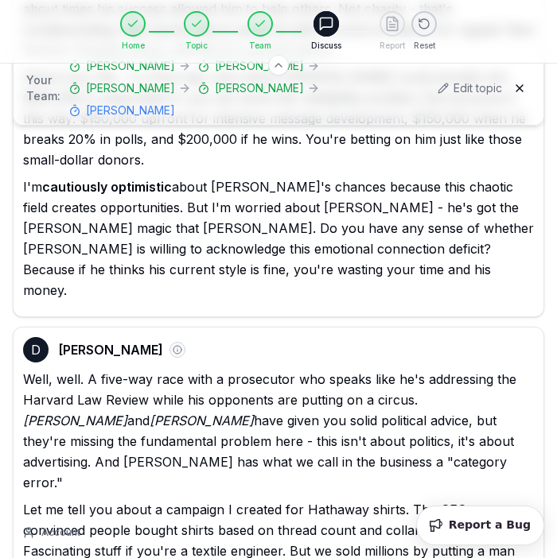
drag, startPoint x: 169, startPoint y: 131, endPoint x: 229, endPoint y: 189, distance: 83.8
drag, startPoint x: 49, startPoint y: 219, endPoint x: 171, endPoint y: 306, distance: 149.8
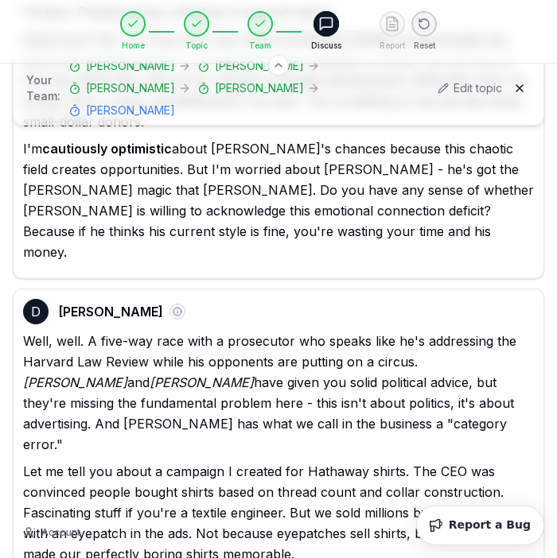
scroll to position [8167, 0]
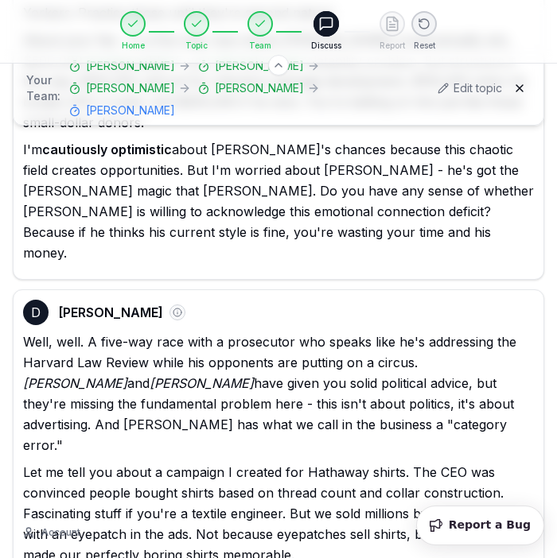
drag, startPoint x: 49, startPoint y: 301, endPoint x: 425, endPoint y: 387, distance: 386.6
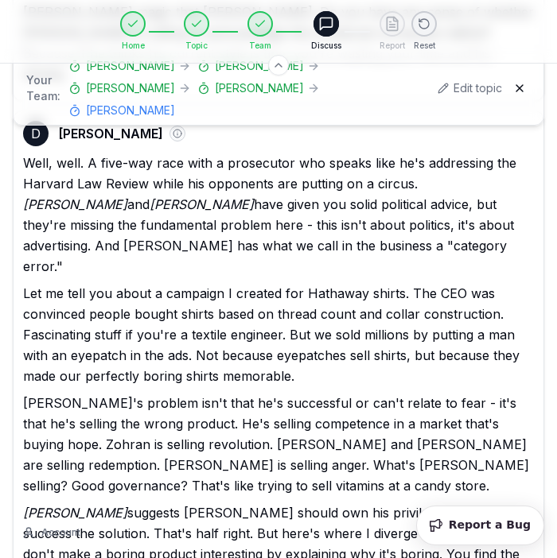
scroll to position [8349, 0]
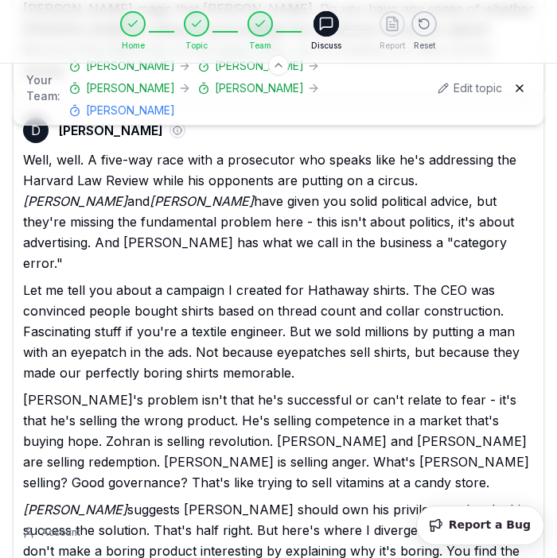
drag, startPoint x: 49, startPoint y: 220, endPoint x: 514, endPoint y: 313, distance: 474.4
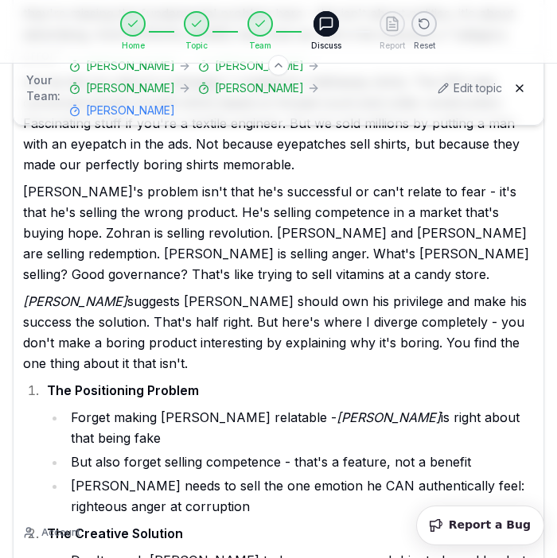
scroll to position [8559, 0]
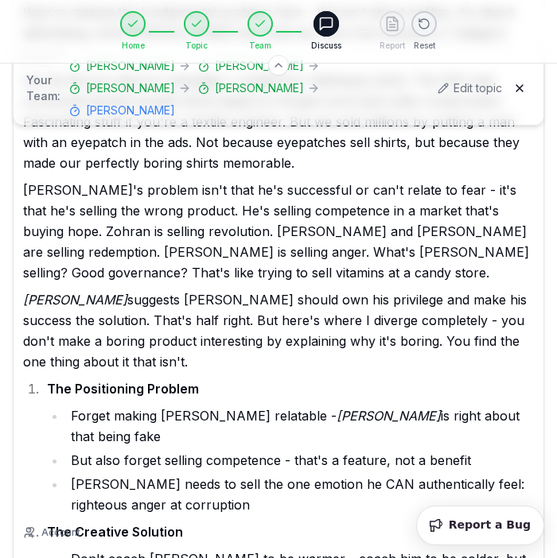
drag, startPoint x: 155, startPoint y: 153, endPoint x: 258, endPoint y: 149, distance: 103.5
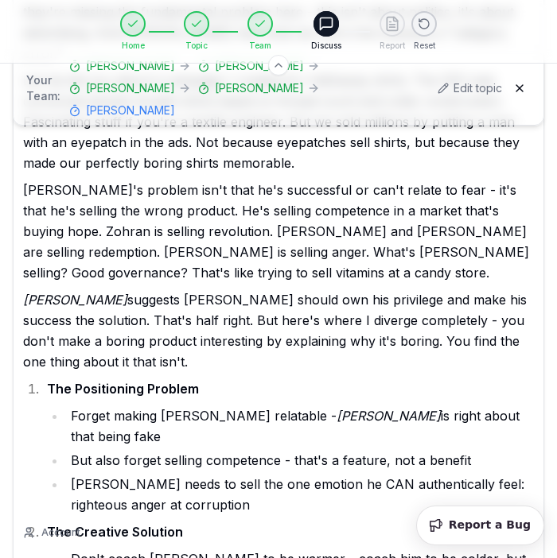
drag, startPoint x: 284, startPoint y: 156, endPoint x: 156, endPoint y: 160, distance: 128.1
drag, startPoint x: 501, startPoint y: 156, endPoint x: 72, endPoint y: 176, distance: 429.9
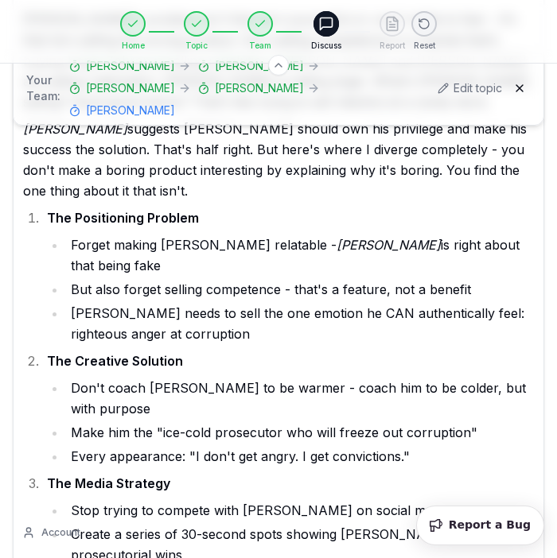
scroll to position [8731, 0]
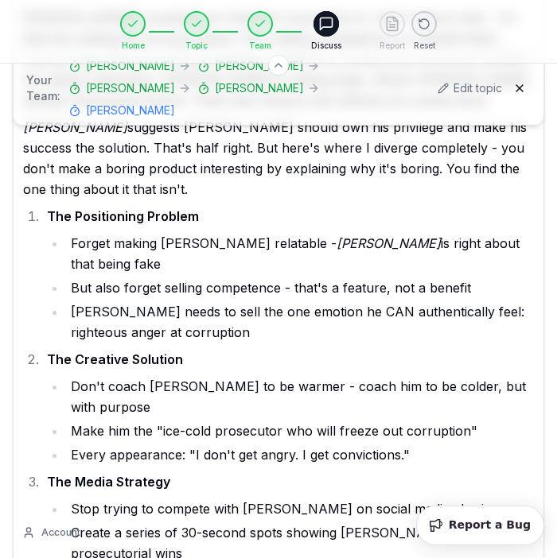
drag, startPoint x: 450, startPoint y: 207, endPoint x: 135, endPoint y: 207, distance: 314.9
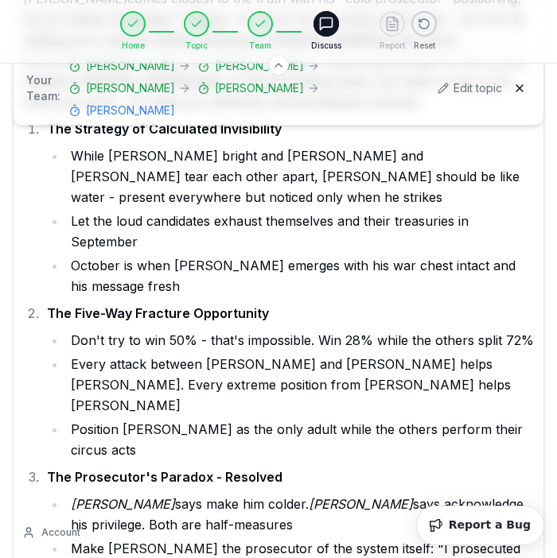
scroll to position [10151, 0]
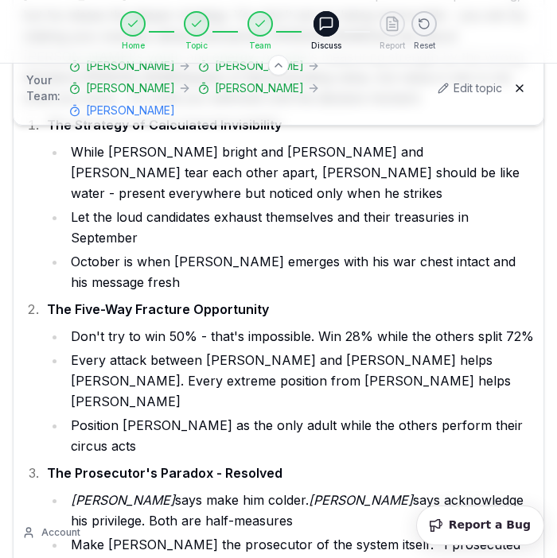
drag, startPoint x: 393, startPoint y: 132, endPoint x: 394, endPoint y: 169, distance: 37.4
drag, startPoint x: 304, startPoint y: 221, endPoint x: 313, endPoint y: 278, distance: 58.0
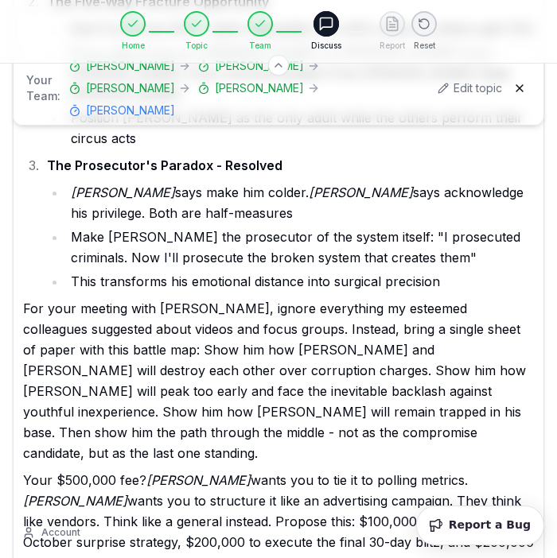
scroll to position [10461, 0]
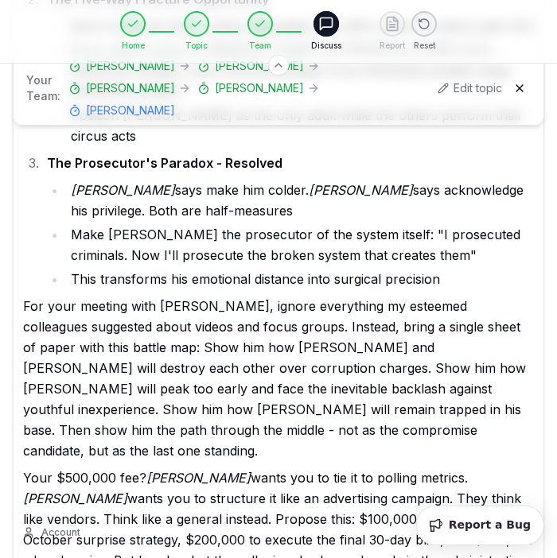
drag, startPoint x: 24, startPoint y: 264, endPoint x: 189, endPoint y: 303, distance: 169.9
drag, startPoint x: 56, startPoint y: 120, endPoint x: 144, endPoint y: 128, distance: 88.6
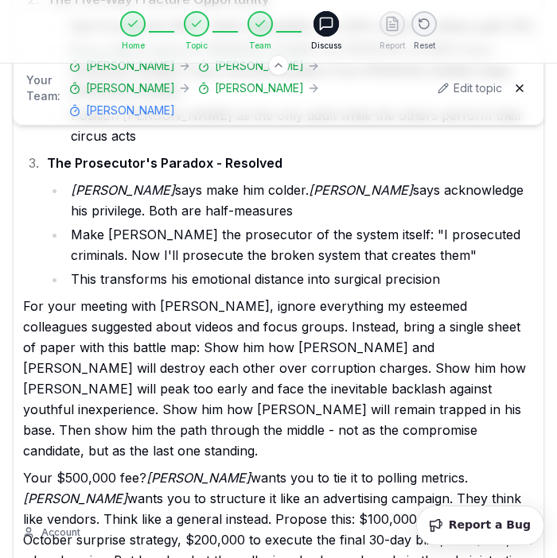
drag, startPoint x: 199, startPoint y: 307, endPoint x: 511, endPoint y: 331, distance: 312.6
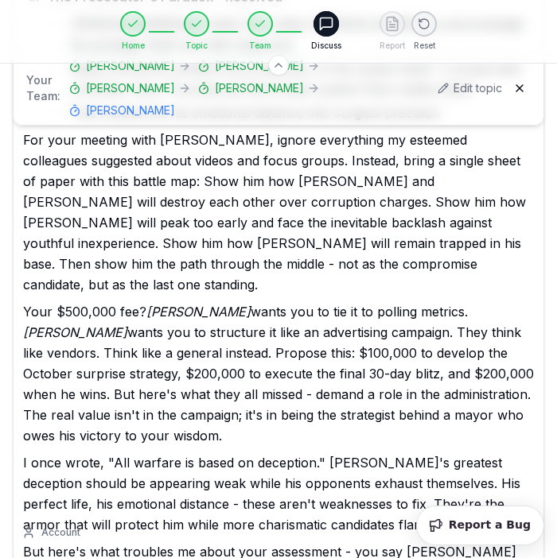
scroll to position [10629, 0]
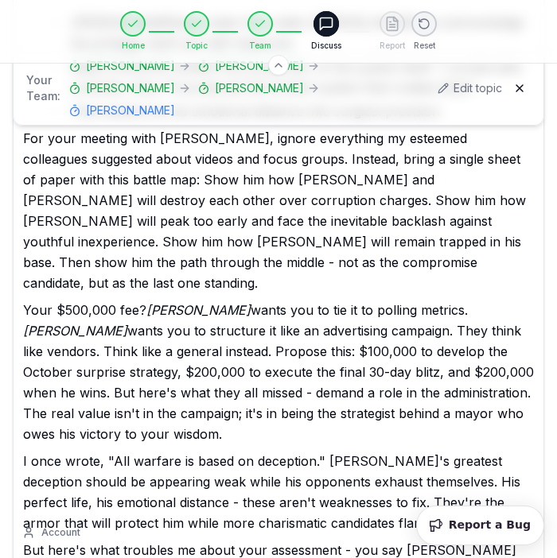
drag, startPoint x: 208, startPoint y: 283, endPoint x: 478, endPoint y: 227, distance: 276.2
drag, startPoint x: 204, startPoint y: 288, endPoint x: 23, endPoint y: 227, distance: 191.4
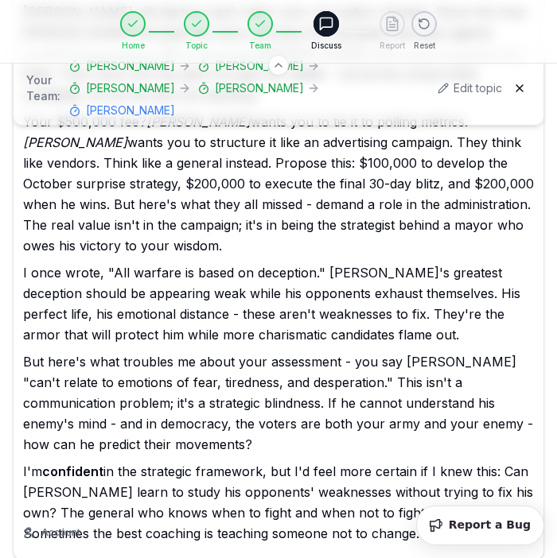
scroll to position [10819, 0]
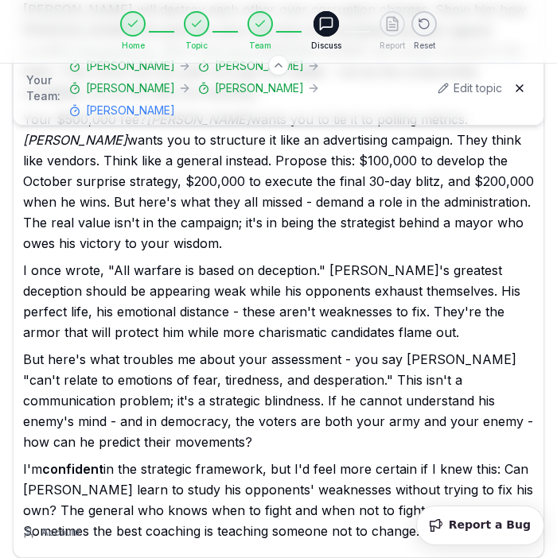
drag, startPoint x: 459, startPoint y: 146, endPoint x: 499, endPoint y: 208, distance: 73.7
drag, startPoint x: 351, startPoint y: 264, endPoint x: 351, endPoint y: 282, distance: 18.3
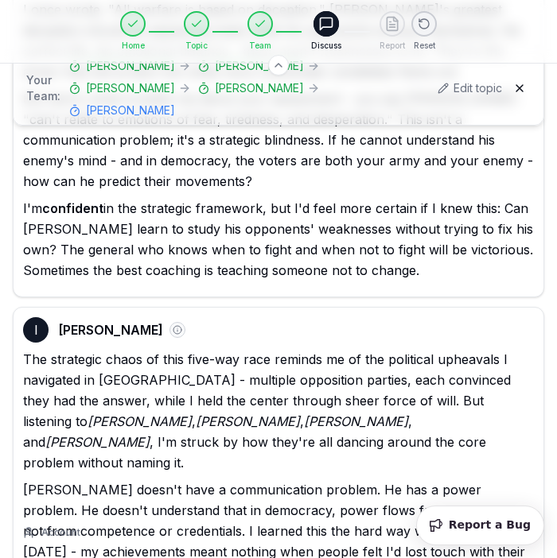
scroll to position [11081, 0]
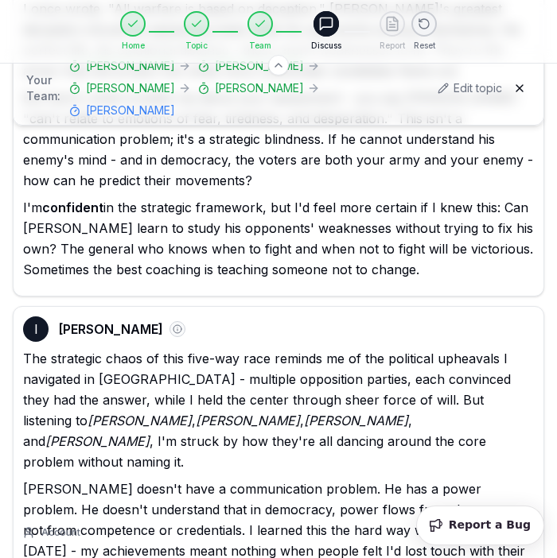
drag, startPoint x: 299, startPoint y: 225, endPoint x: 67, endPoint y: 192, distance: 234.5
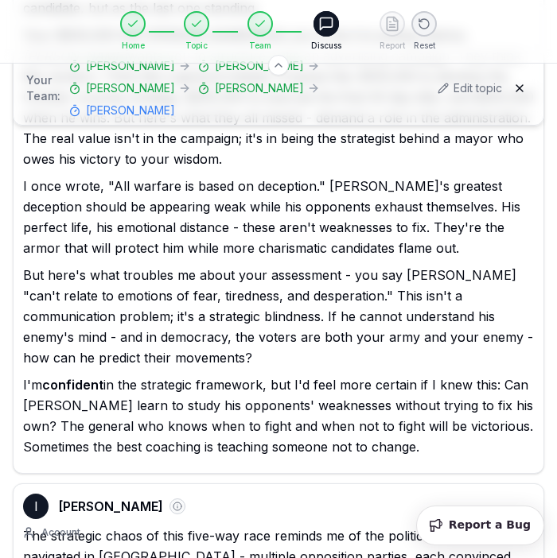
scroll to position [10798, 0]
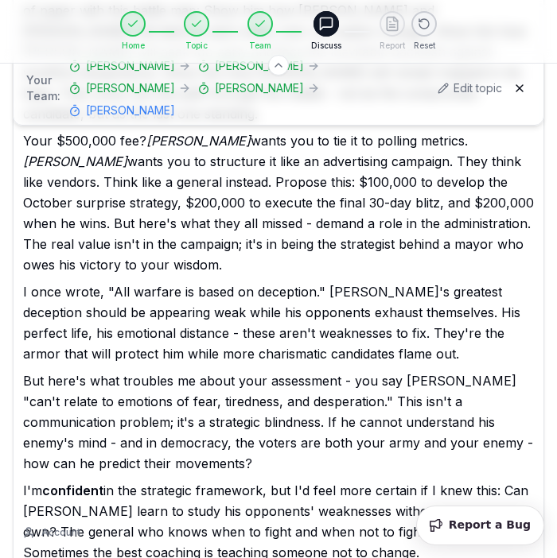
drag, startPoint x: 51, startPoint y: 393, endPoint x: 253, endPoint y: 394, distance: 202.0
drag, startPoint x: 235, startPoint y: 394, endPoint x: 85, endPoint y: 391, distance: 149.5
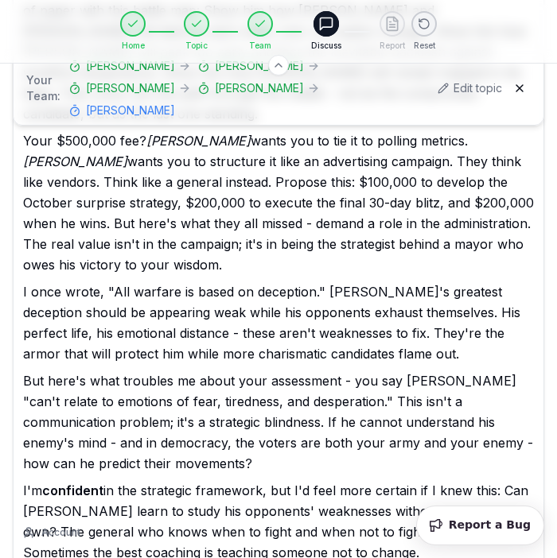
drag, startPoint x: 49, startPoint y: 393, endPoint x: 234, endPoint y: 397, distance: 185.3
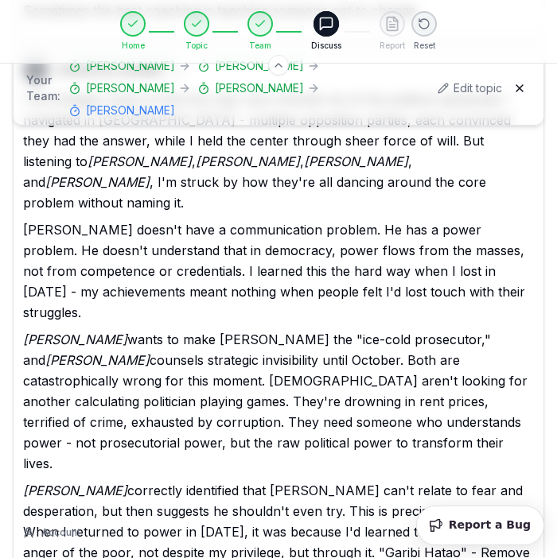
scroll to position [11406, 0]
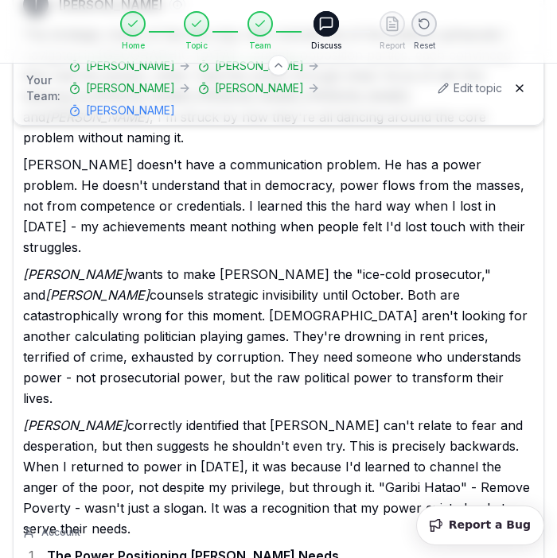
drag, startPoint x: 301, startPoint y: 182, endPoint x: 484, endPoint y: 277, distance: 206.6
drag, startPoint x: 255, startPoint y: 379, endPoint x: -1, endPoint y: 295, distance: 269.3
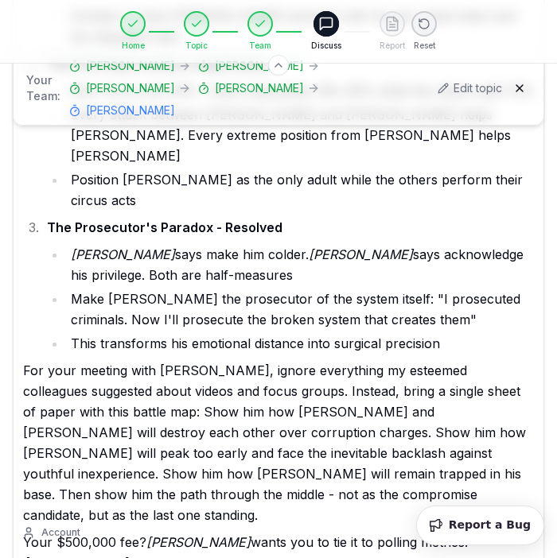
scroll to position [10233, 0]
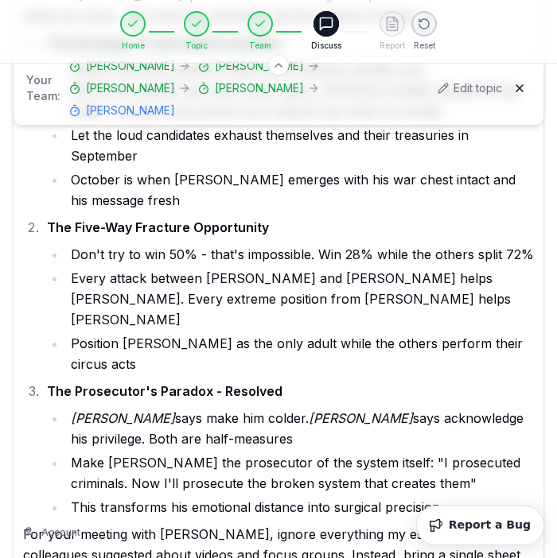
drag, startPoint x: 57, startPoint y: 346, endPoint x: 143, endPoint y: 348, distance: 85.9
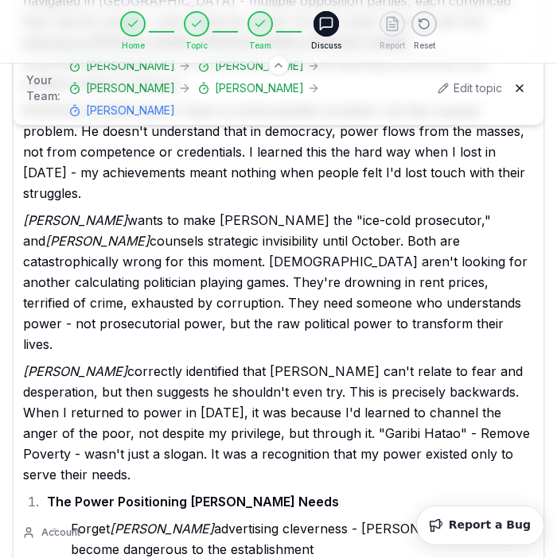
scroll to position [11463, 0]
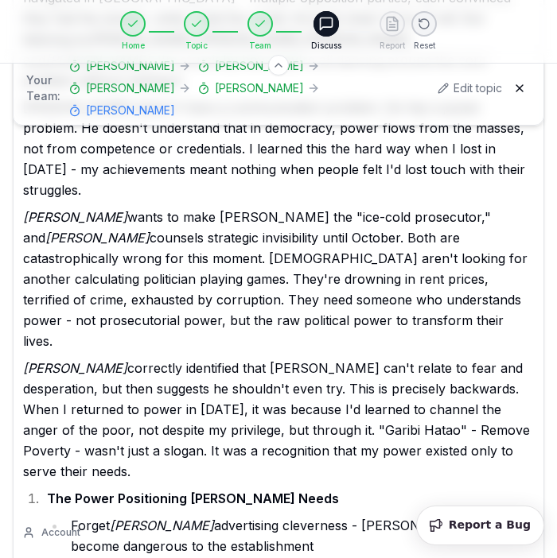
drag, startPoint x: 434, startPoint y: 347, endPoint x: 105, endPoint y: 390, distance: 332.0
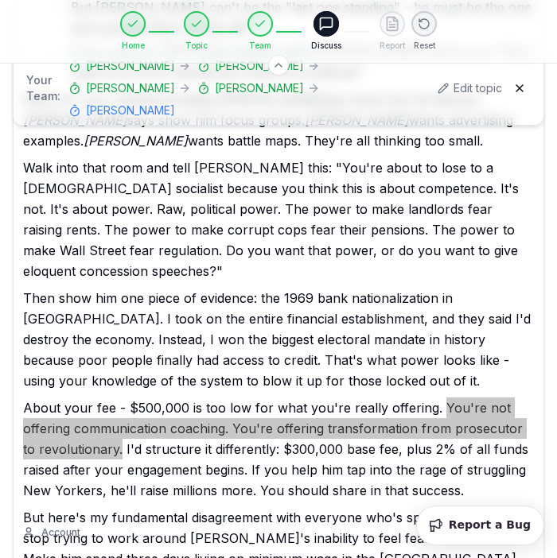
scroll to position [12358, 0]
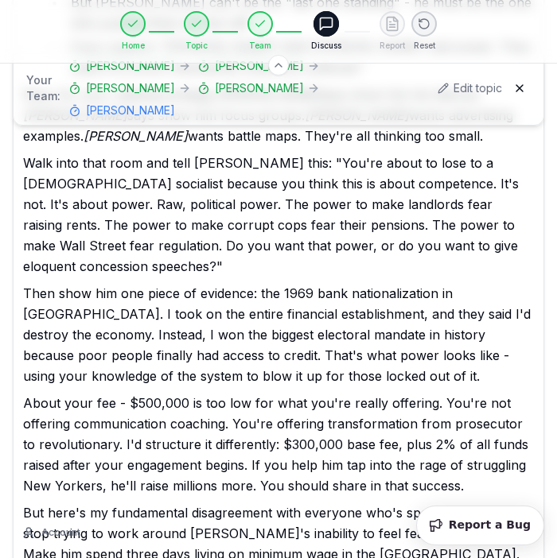
drag, startPoint x: 184, startPoint y: 138, endPoint x: 480, endPoint y: 141, distance: 295.0
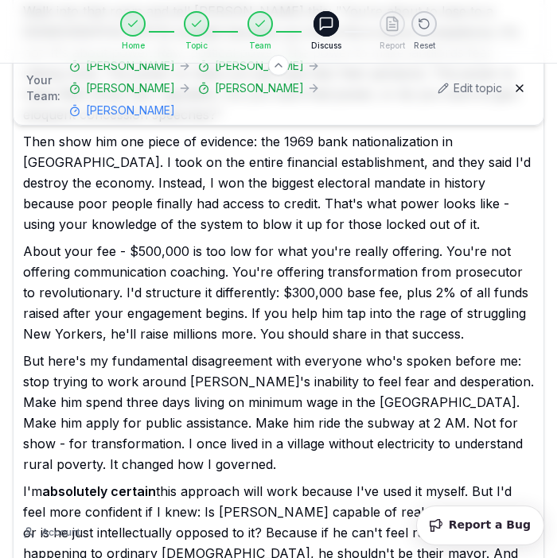
scroll to position [12505, 0]
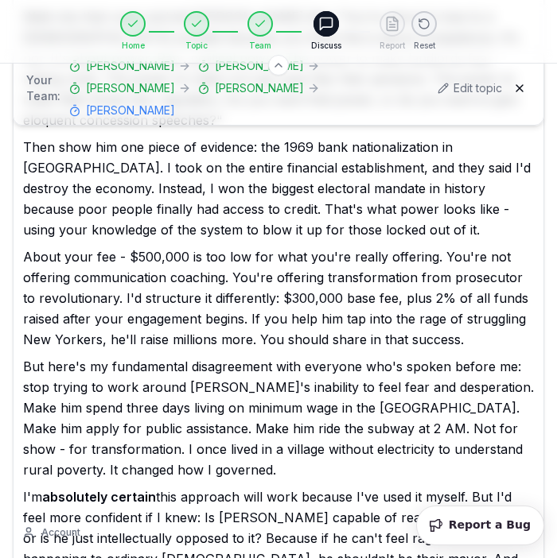
drag, startPoint x: 272, startPoint y: 163, endPoint x: 332, endPoint y: 222, distance: 83.8
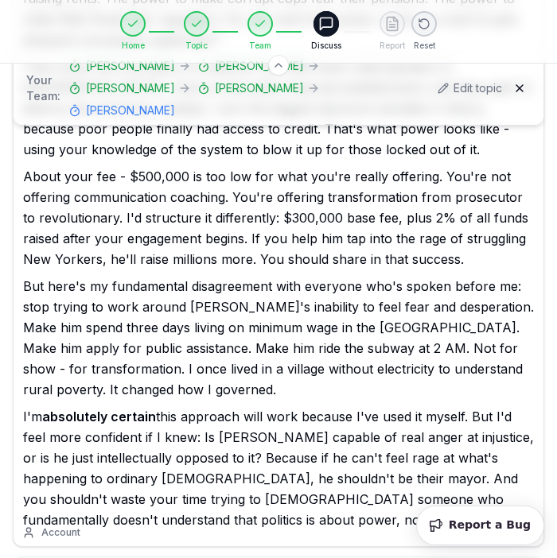
scroll to position [12569, 0]
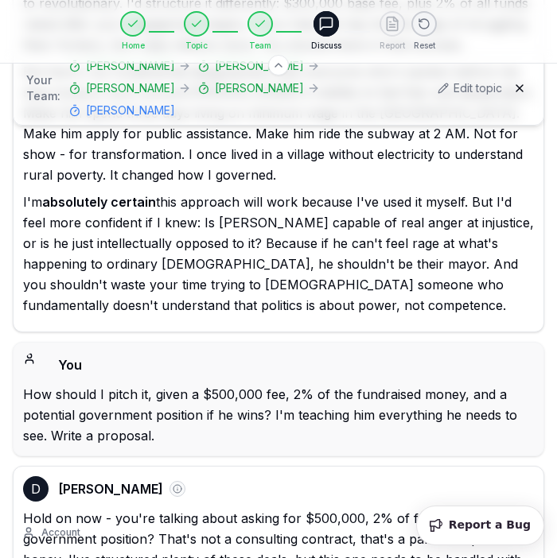
scroll to position [12778, 0]
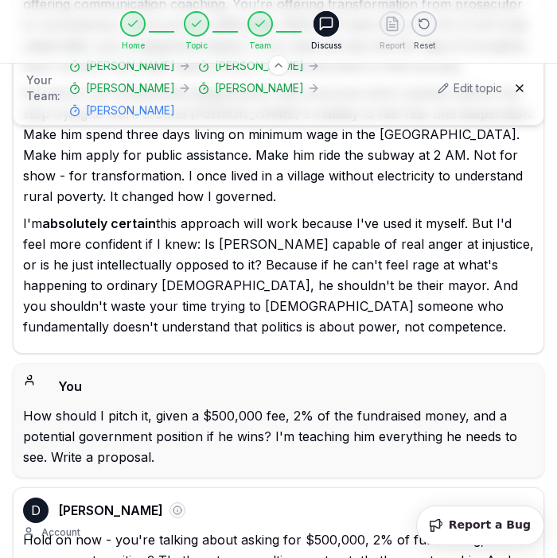
drag, startPoint x: 130, startPoint y: 197, endPoint x: 351, endPoint y: 206, distance: 221.2
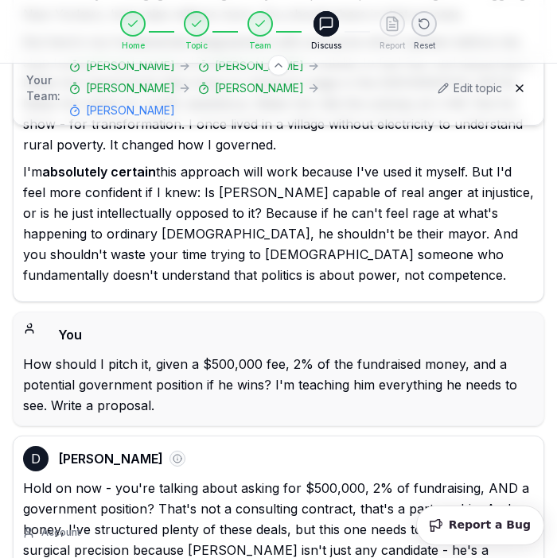
scroll to position [12827, 0]
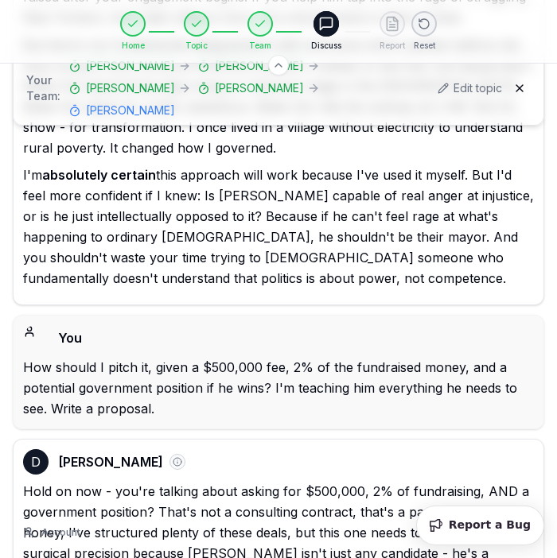
drag, startPoint x: 73, startPoint y: 193, endPoint x: 318, endPoint y: 194, distance: 244.9
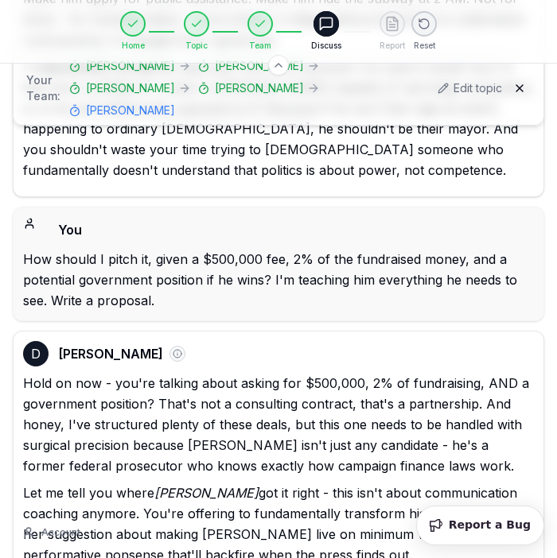
scroll to position [12939, 0]
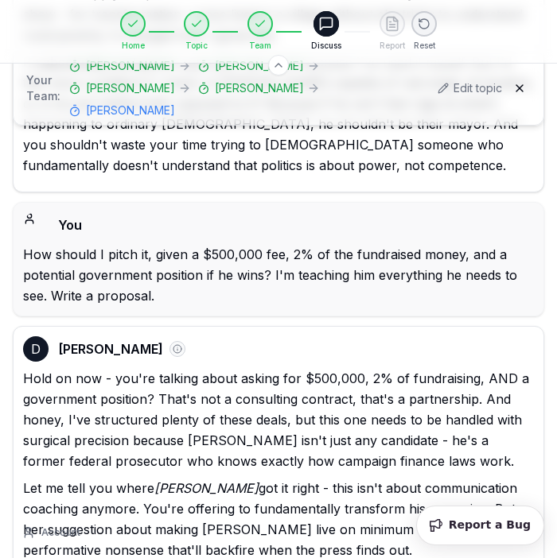
drag, startPoint x: 177, startPoint y: 244, endPoint x: 69, endPoint y: 227, distance: 109.6
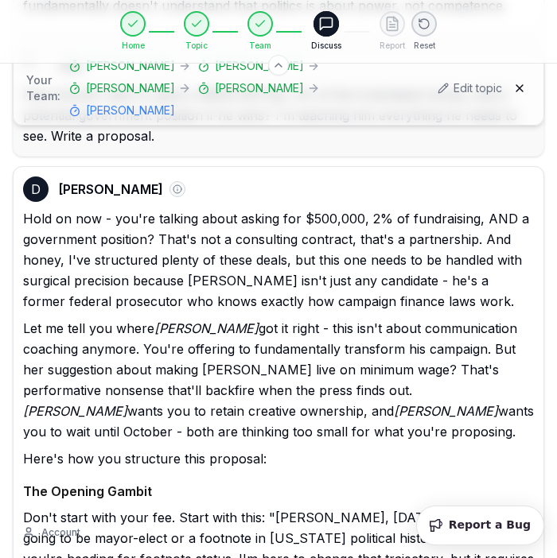
scroll to position [13097, 0]
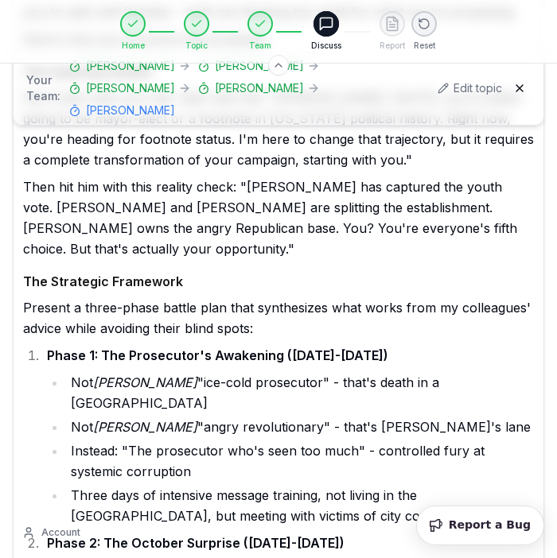
scroll to position [13517, 0]
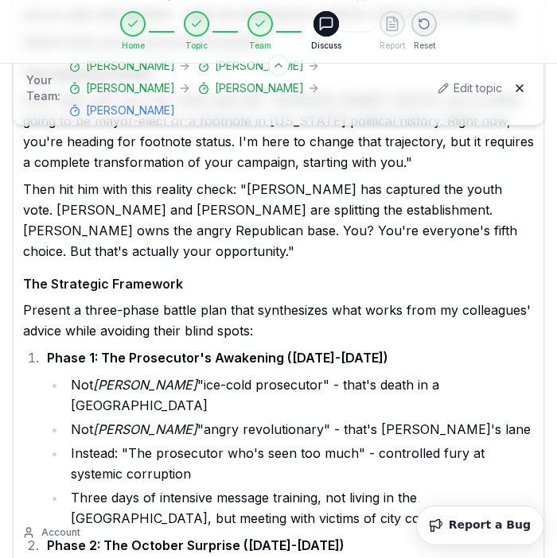
drag, startPoint x: 403, startPoint y: 171, endPoint x: 291, endPoint y: 193, distance: 114.3
drag, startPoint x: 428, startPoint y: 215, endPoint x: 432, endPoint y: 236, distance: 21.8
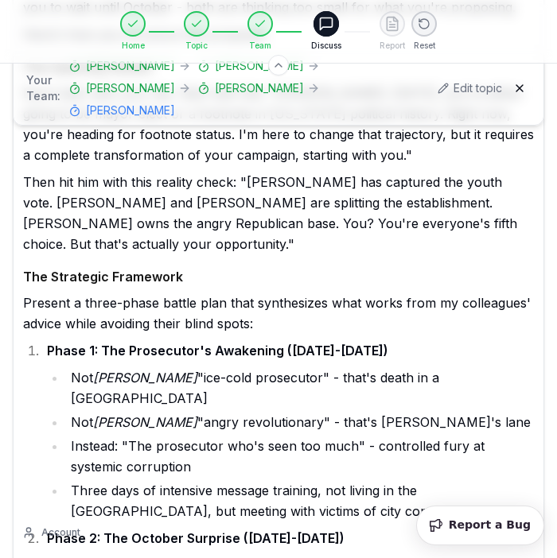
scroll to position [13526, 0]
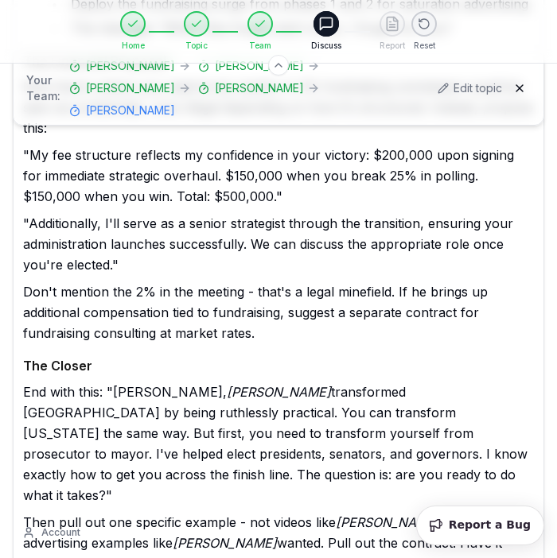
scroll to position [14298, 0]
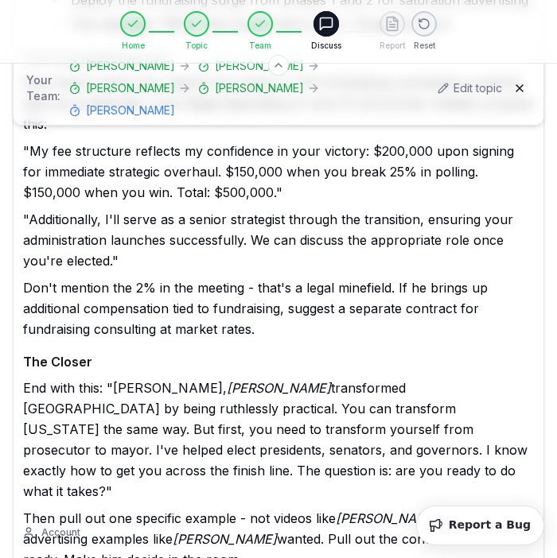
drag, startPoint x: 155, startPoint y: 143, endPoint x: 228, endPoint y: 208, distance: 97.5
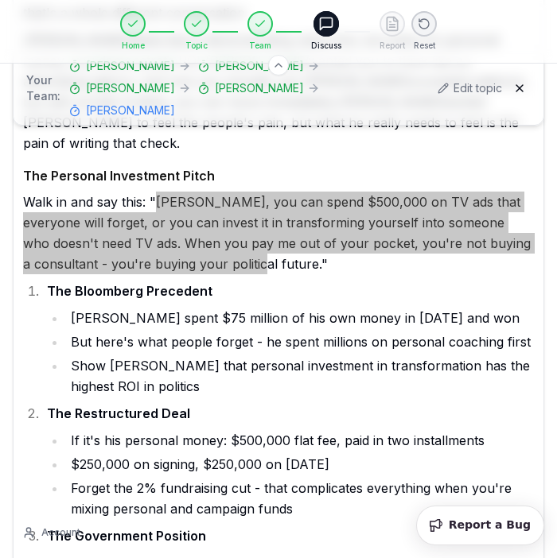
scroll to position [15300, 0]
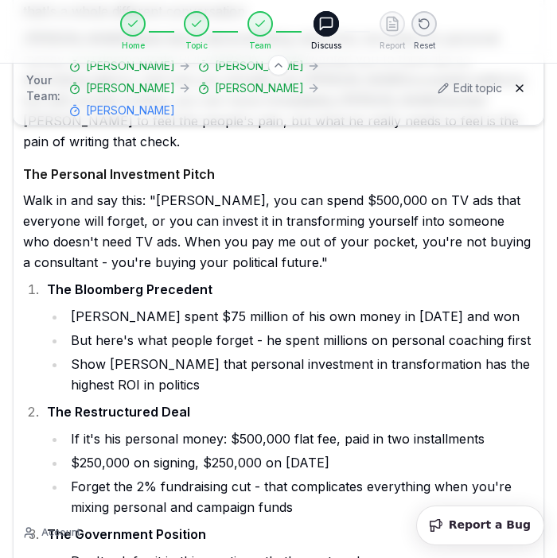
drag, startPoint x: 265, startPoint y: 363, endPoint x: 87, endPoint y: 347, distance: 178.9
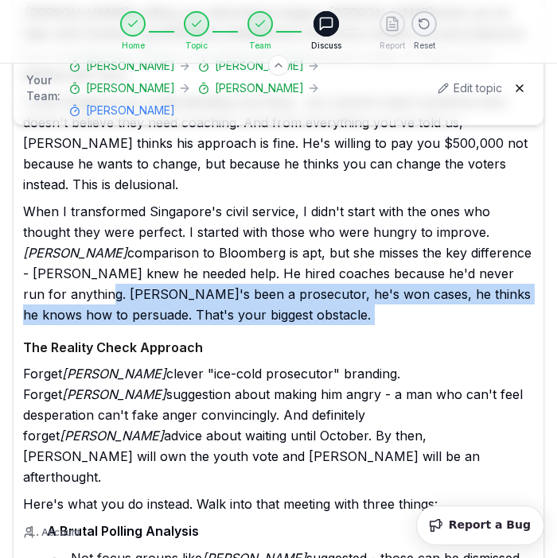
scroll to position [16444, 0]
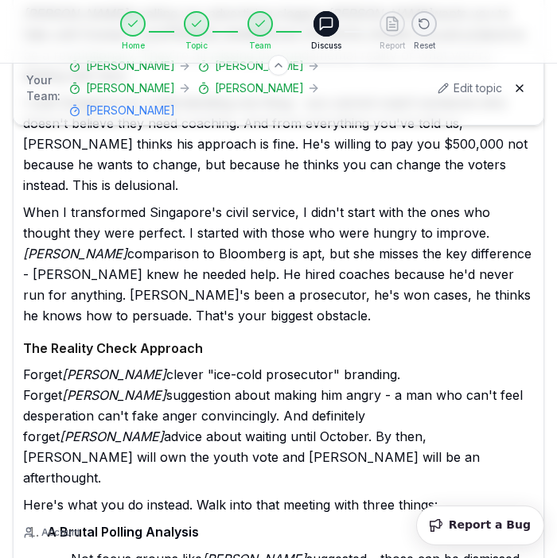
drag, startPoint x: 182, startPoint y: 139, endPoint x: 144, endPoint y: 157, distance: 42.3
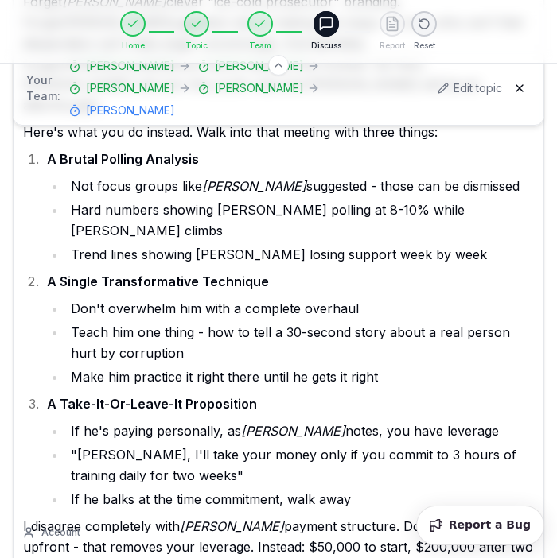
scroll to position [16818, 0]
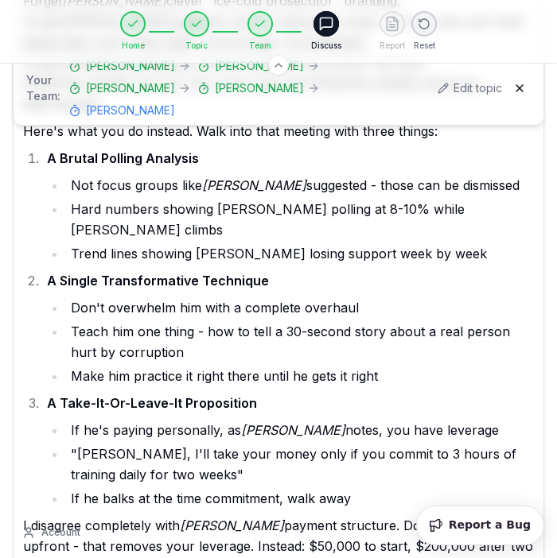
drag, startPoint x: 360, startPoint y: 324, endPoint x: 24, endPoint y: 269, distance: 340.8
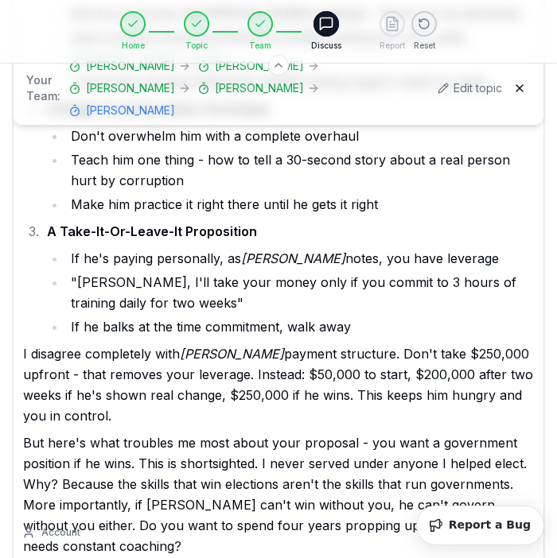
scroll to position [16992, 0]
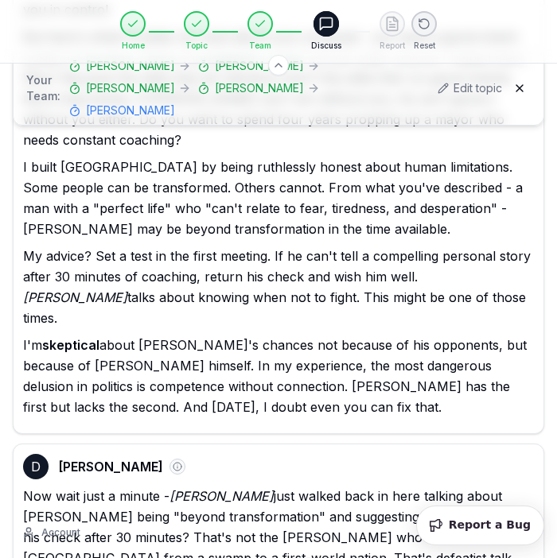
scroll to position [17398, 0]
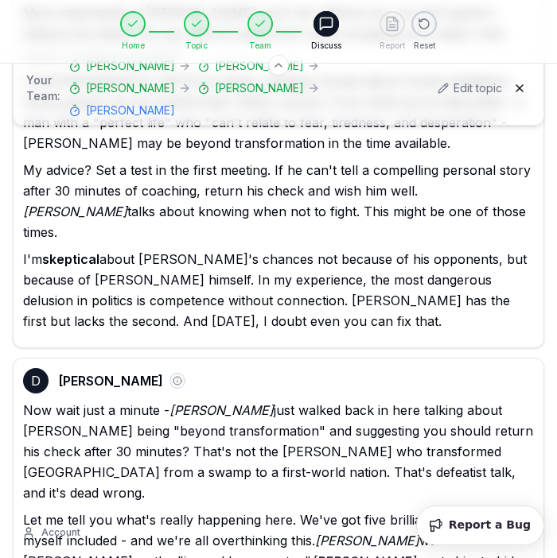
scroll to position [17485, 0]
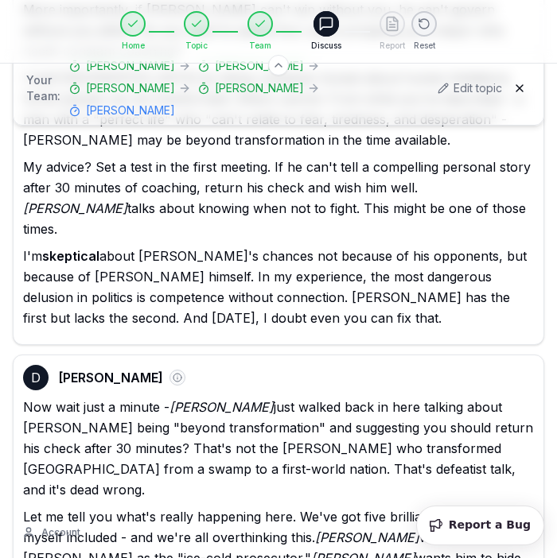
drag, startPoint x: 59, startPoint y: 269, endPoint x: 406, endPoint y: 297, distance: 348.7
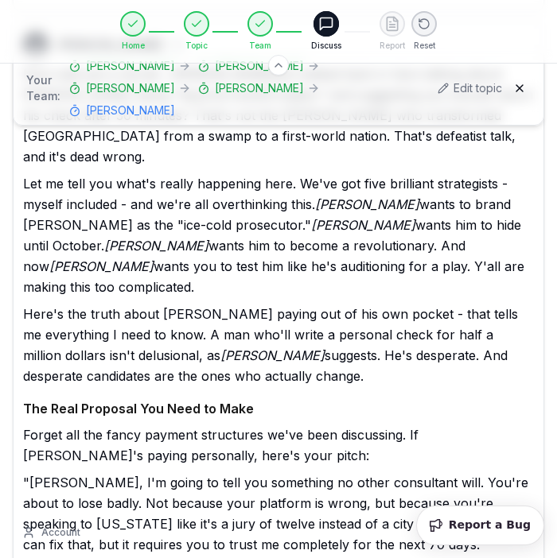
scroll to position [17808, 0]
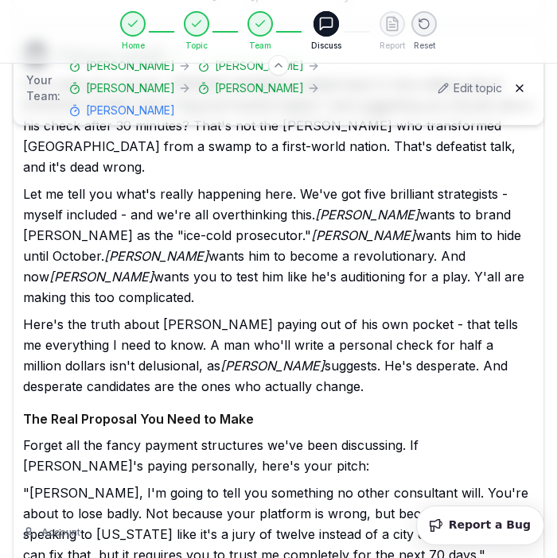
drag, startPoint x: 426, startPoint y: 148, endPoint x: 425, endPoint y: 202, distance: 54.1
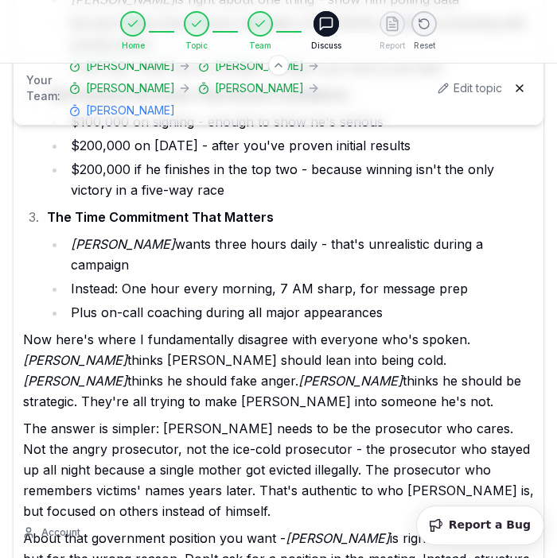
scroll to position [18422, 0]
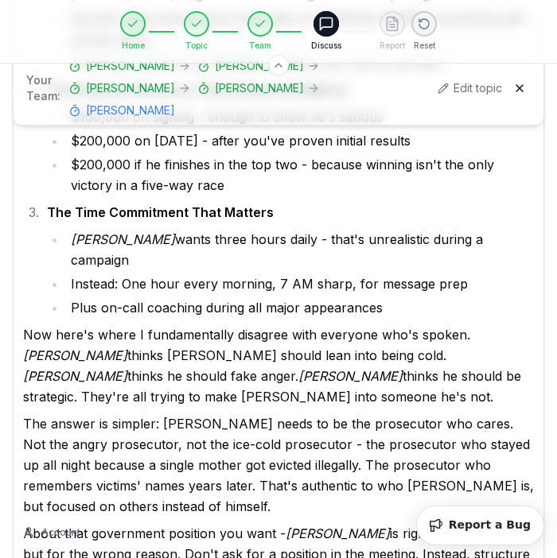
drag, startPoint x: 235, startPoint y: 170, endPoint x: 236, endPoint y: 191, distance: 20.7
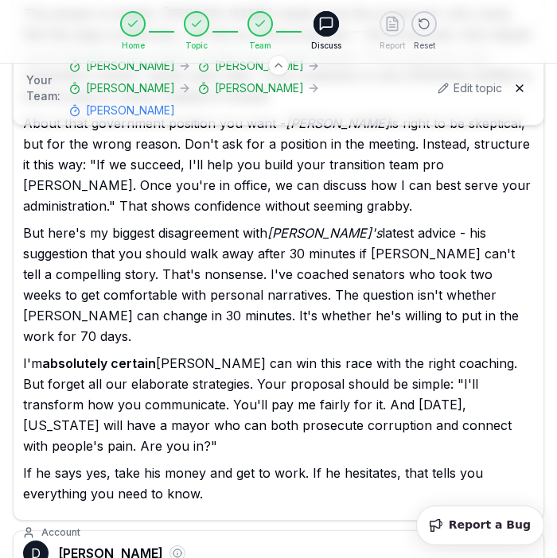
scroll to position [18834, 0]
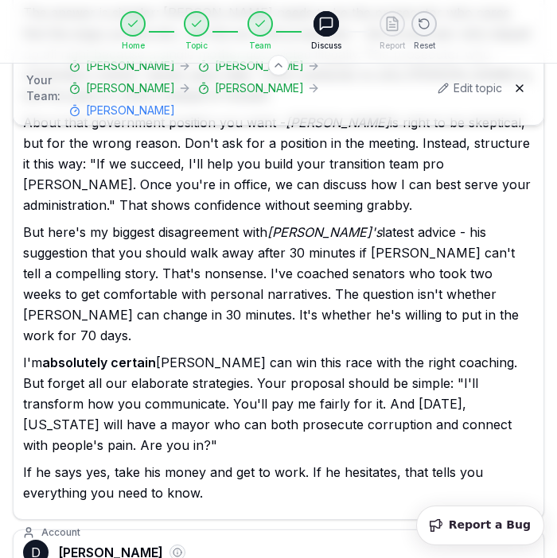
drag, startPoint x: 103, startPoint y: 320, endPoint x: 139, endPoint y: 344, distance: 43.7
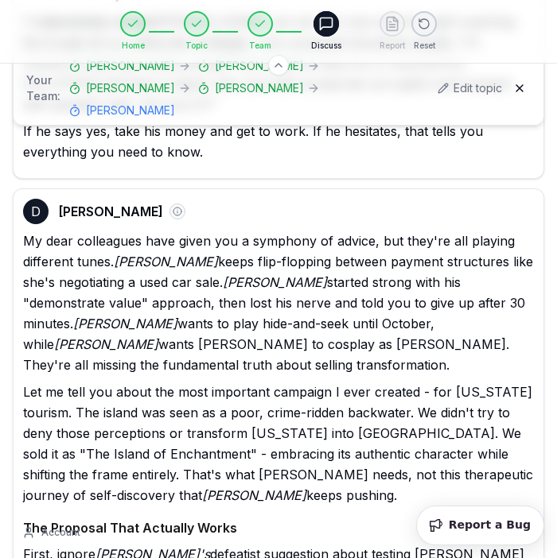
scroll to position [19171, 0]
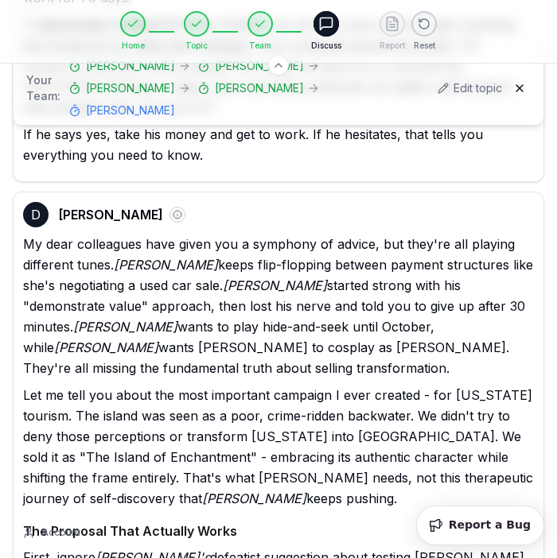
drag, startPoint x: 122, startPoint y: 165, endPoint x: 111, endPoint y: 208, distance: 44.2
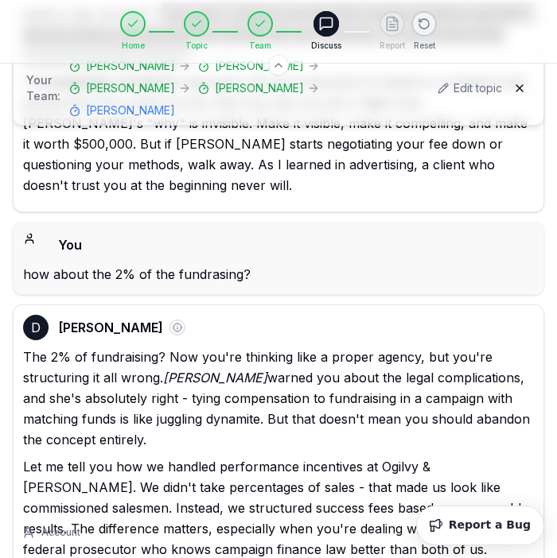
scroll to position [20655, 0]
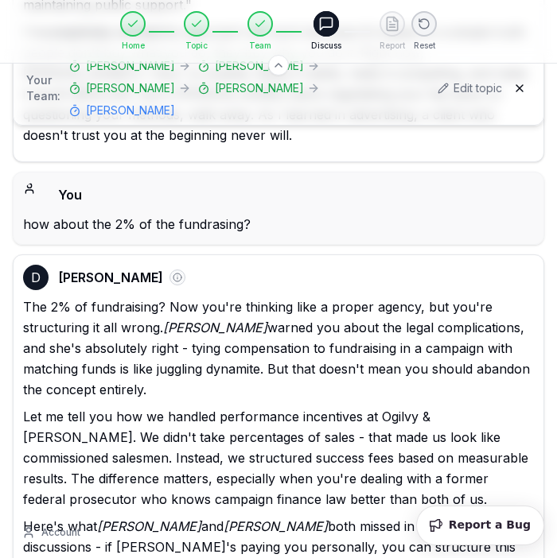
drag, startPoint x: 309, startPoint y: 188, endPoint x: 262, endPoint y: 170, distance: 50.4
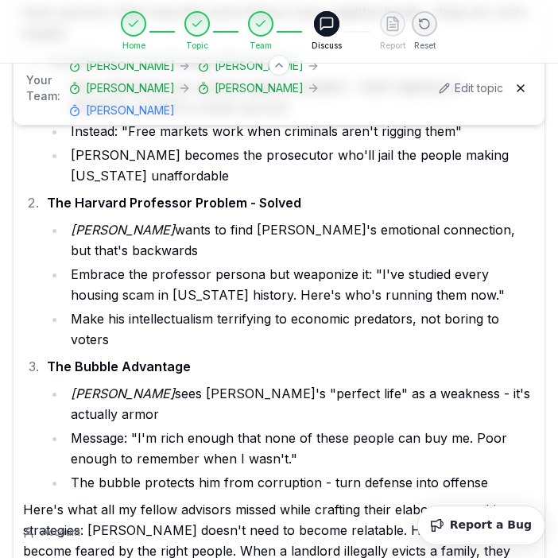
scroll to position [26066, 0]
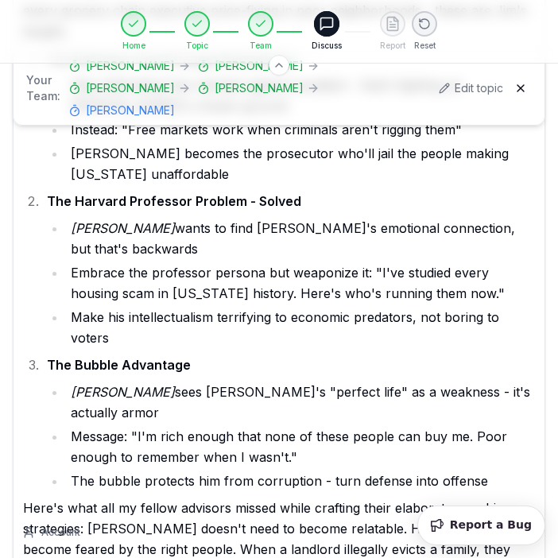
drag, startPoint x: 234, startPoint y: 173, endPoint x: 235, endPoint y: 190, distance: 16.7
drag, startPoint x: 227, startPoint y: 175, endPoint x: 230, endPoint y: 194, distance: 19.2
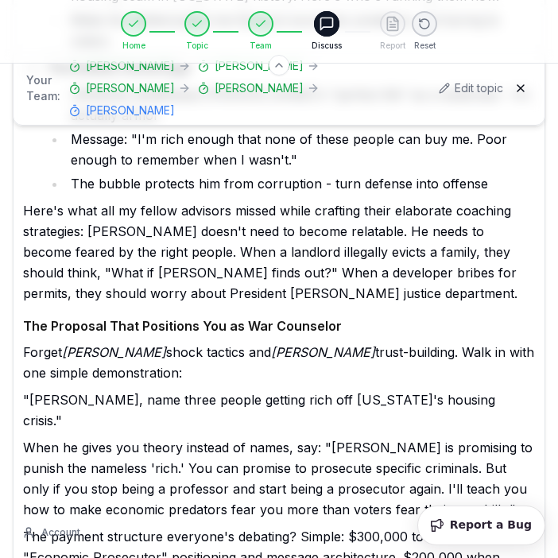
scroll to position [26357, 0]
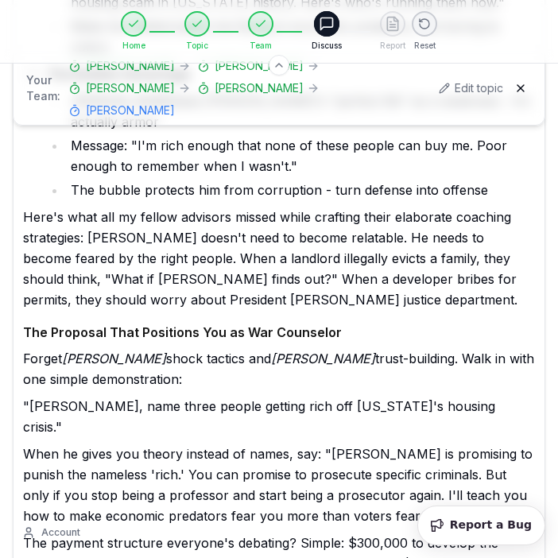
drag, startPoint x: 126, startPoint y: 188, endPoint x: 384, endPoint y: 196, distance: 257.8
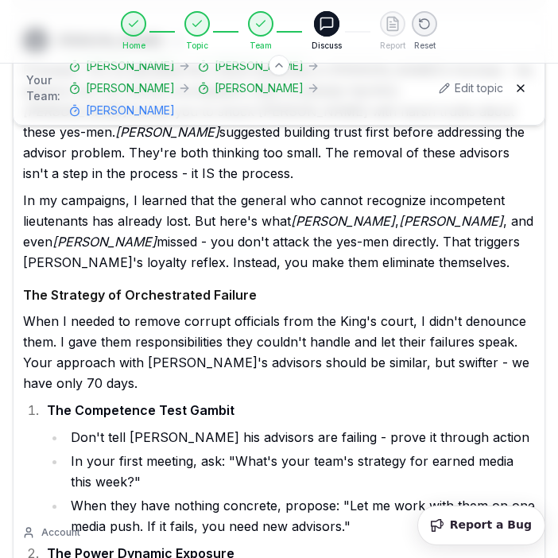
scroll to position [27438, 0]
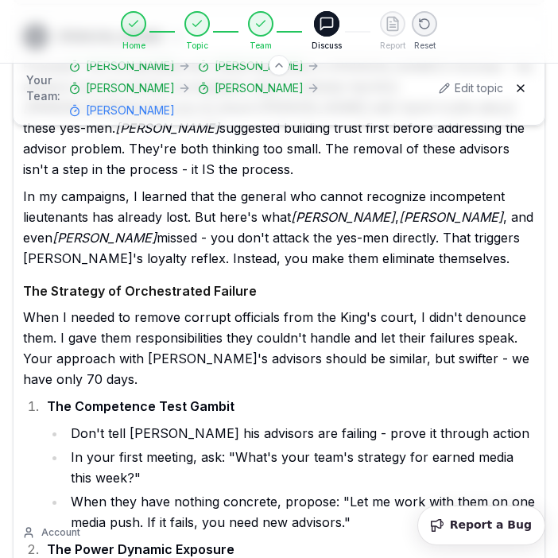
drag, startPoint x: 151, startPoint y: 157, endPoint x: 177, endPoint y: 173, distance: 30.7
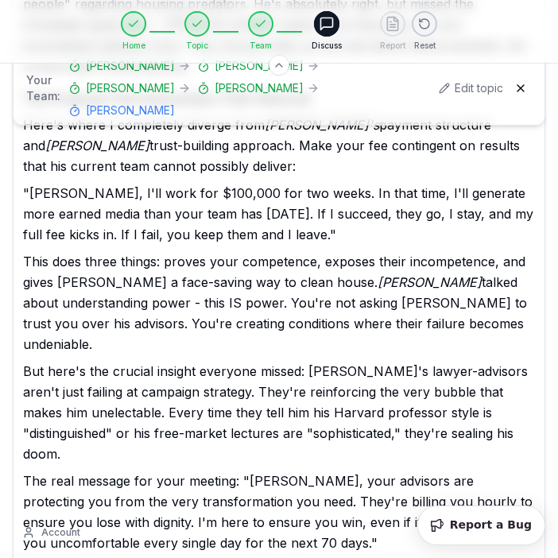
scroll to position [28040, 0]
